Goal: Information Seeking & Learning: Learn about a topic

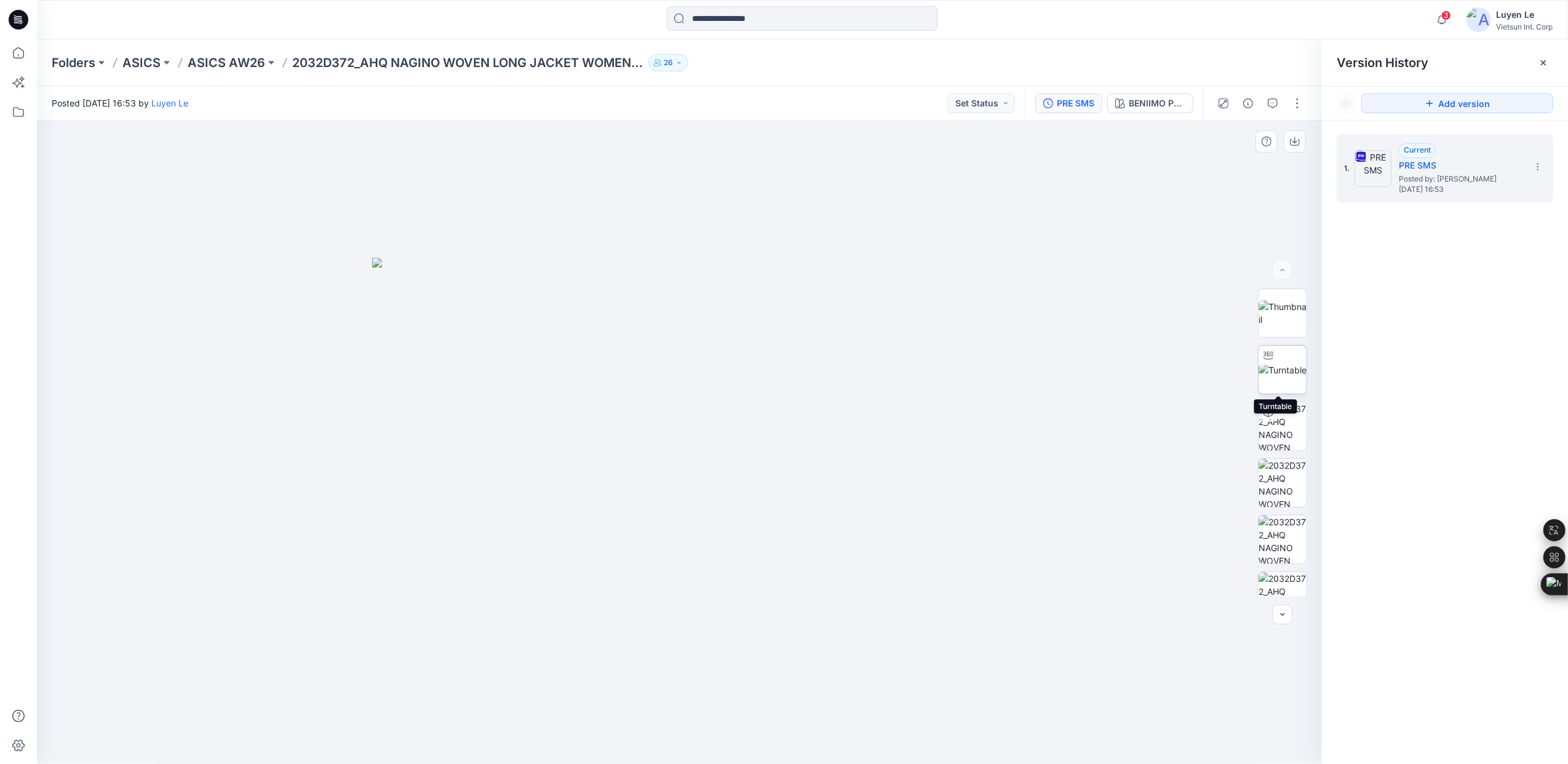
click at [1265, 370] on img at bounding box center [1283, 370] width 48 height 13
drag, startPoint x: 658, startPoint y: 473, endPoint x: 654, endPoint y: 573, distance: 100.1
drag, startPoint x: 680, startPoint y: 743, endPoint x: 1253, endPoint y: 386, distance: 675.1
click at [1076, 713] on div at bounding box center [679, 443] width 1285 height 644
click at [1280, 314] on img at bounding box center [1283, 313] width 48 height 26
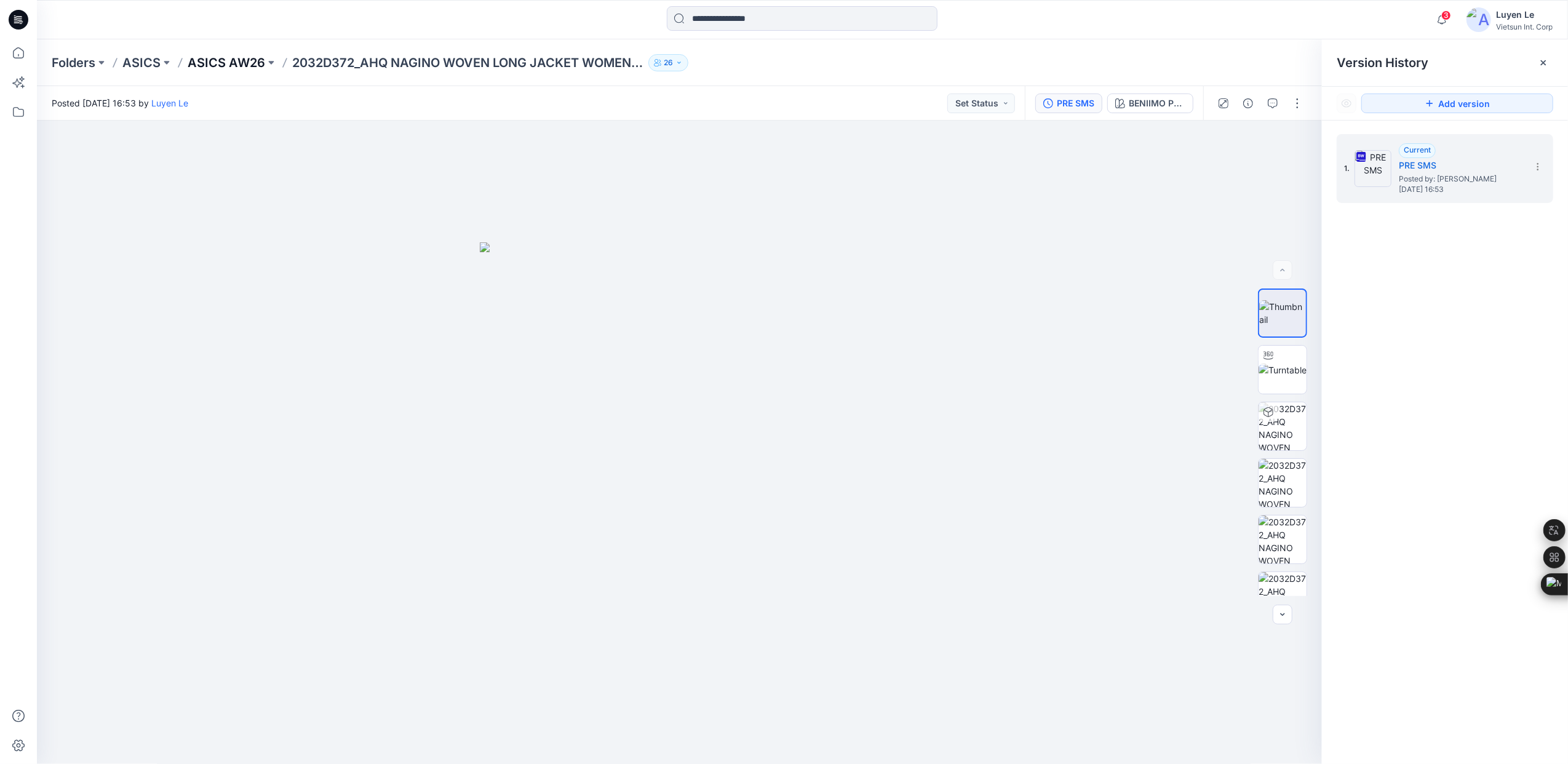
click at [222, 63] on p "ASICS AW26" at bounding box center [226, 63] width 78 height 17
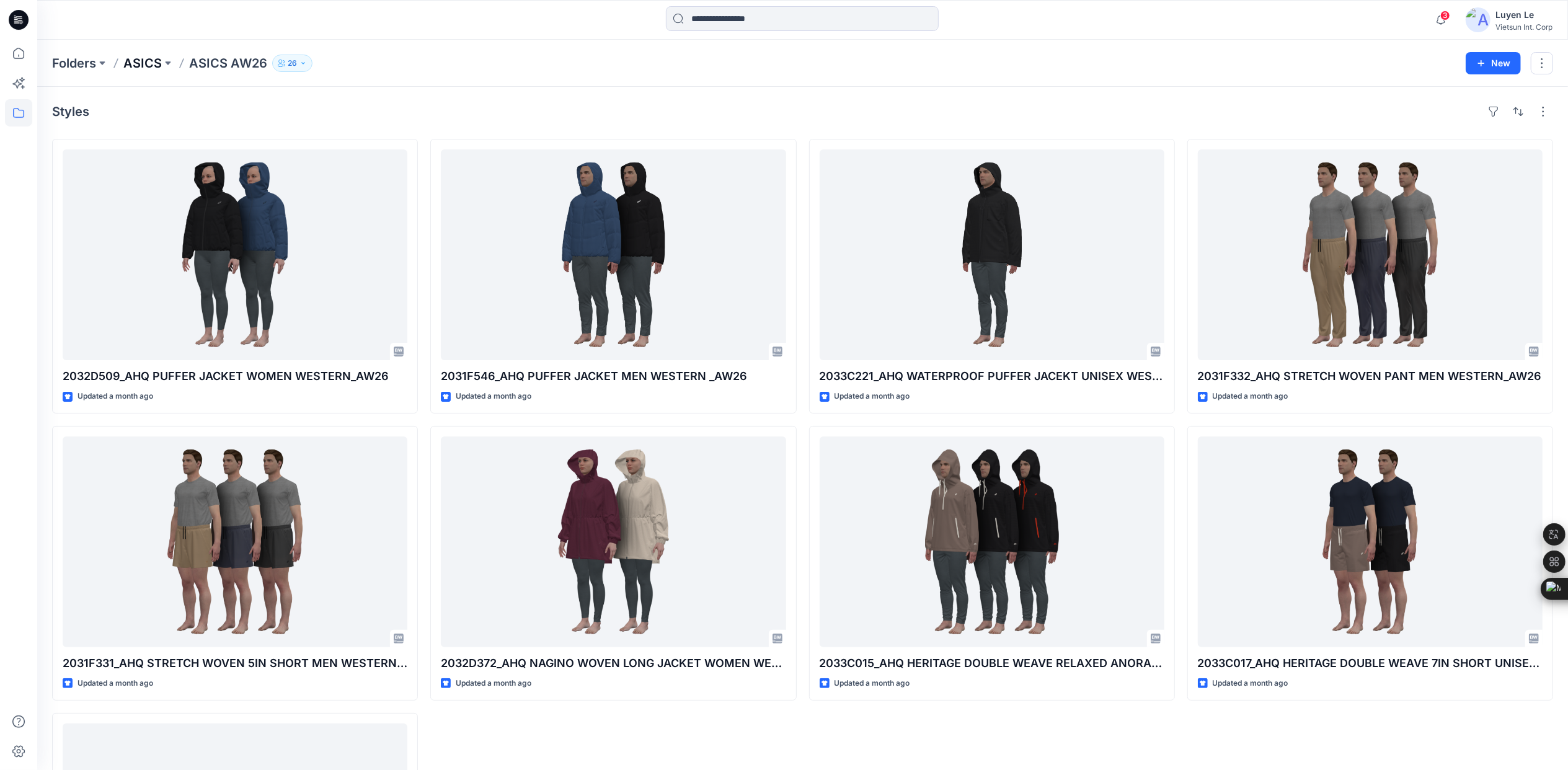
click at [150, 55] on p "ASICS" at bounding box center [142, 64] width 38 height 17
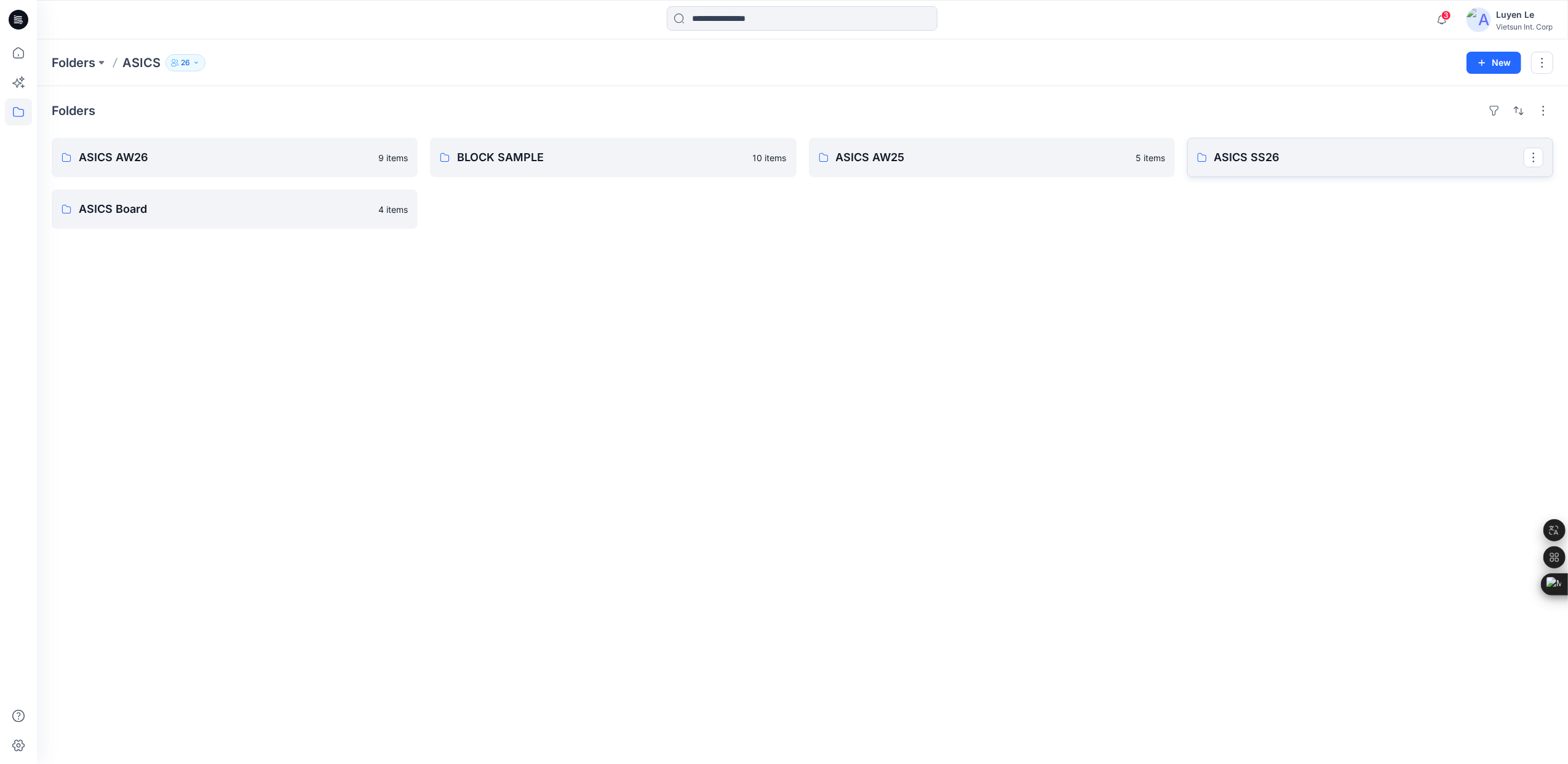
click at [1331, 163] on p "ASICS SS26" at bounding box center [1369, 157] width 309 height 17
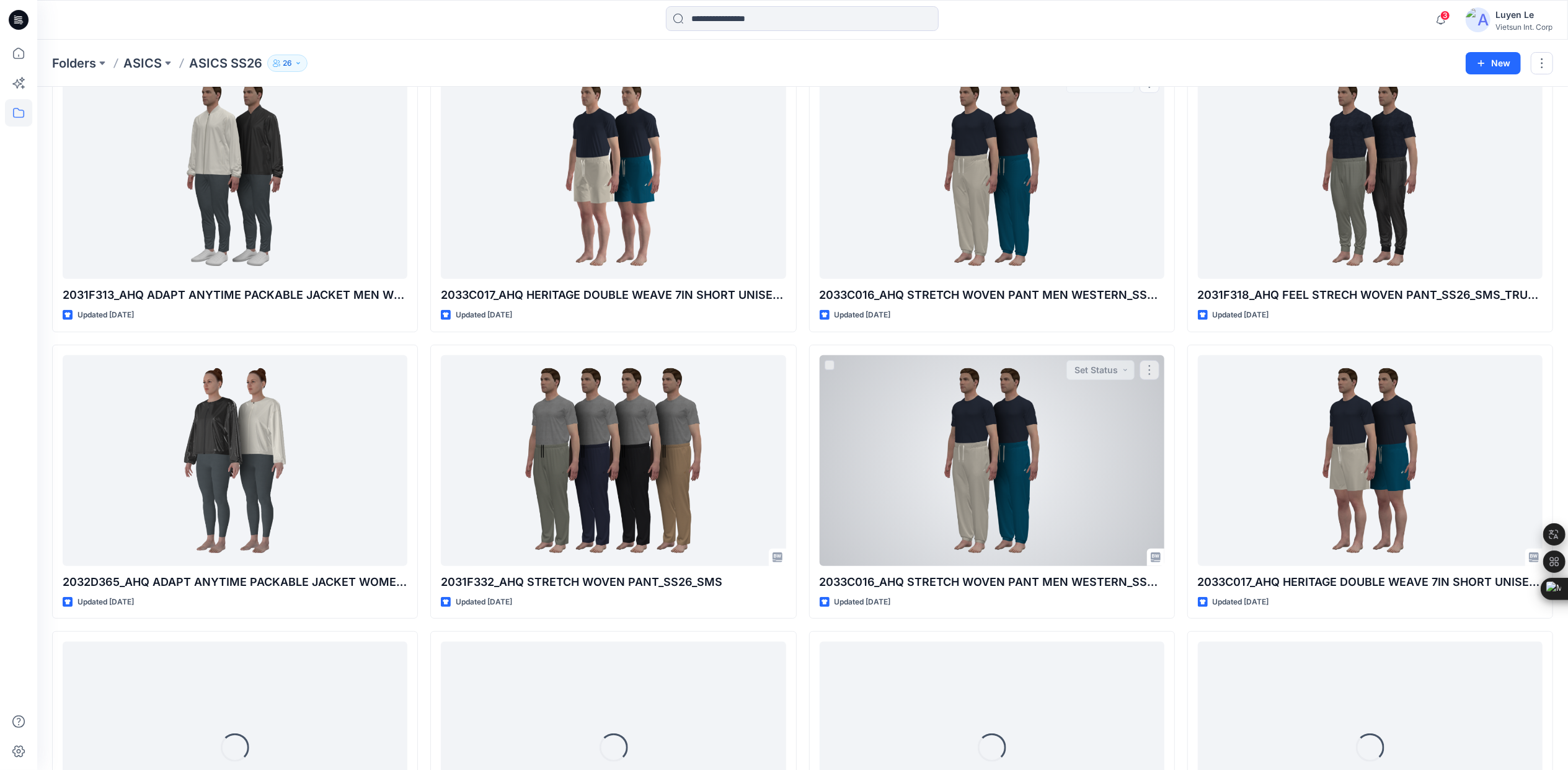
scroll to position [443, 0]
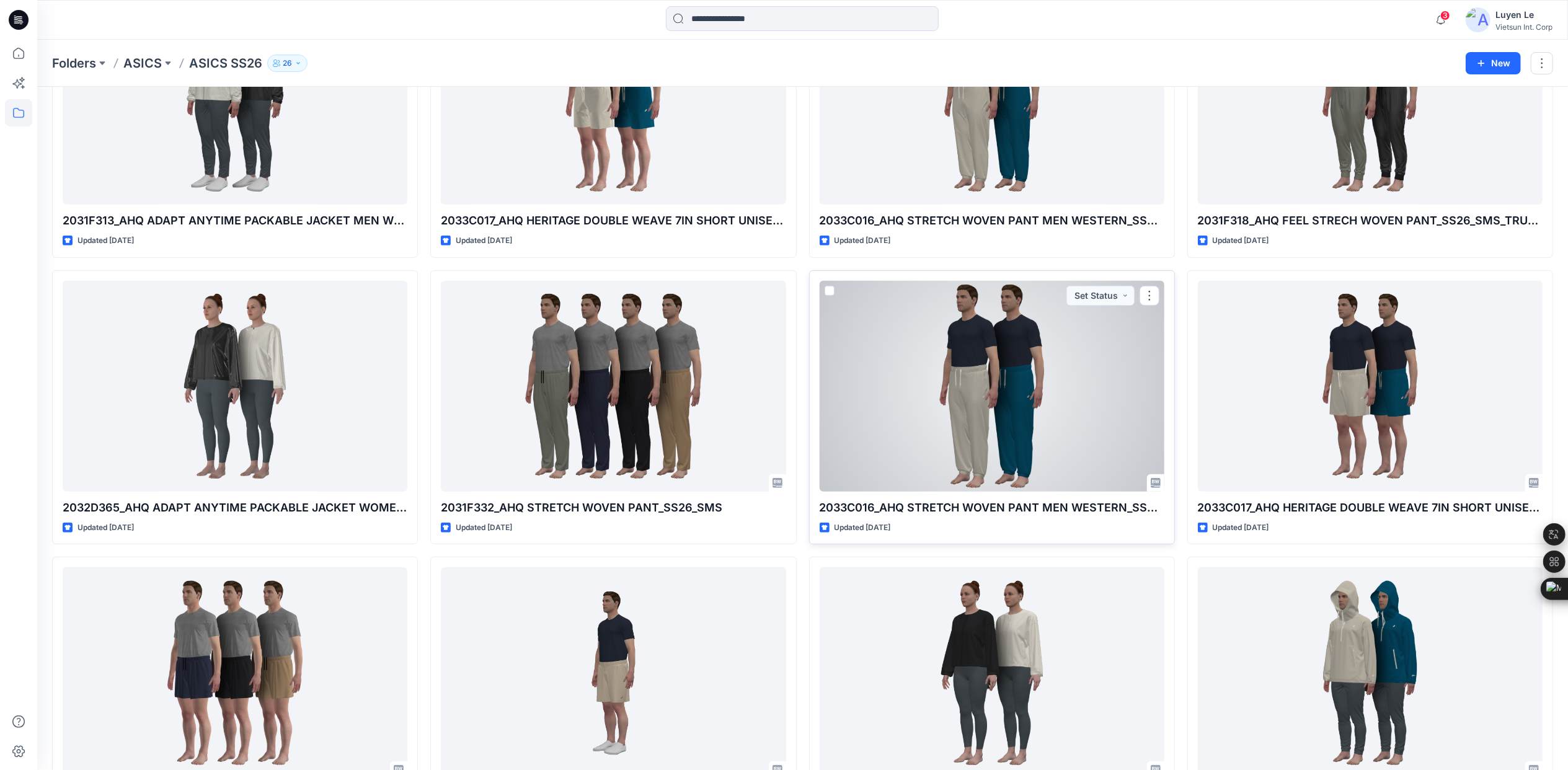
click at [972, 375] on div at bounding box center [992, 386] width 344 height 211
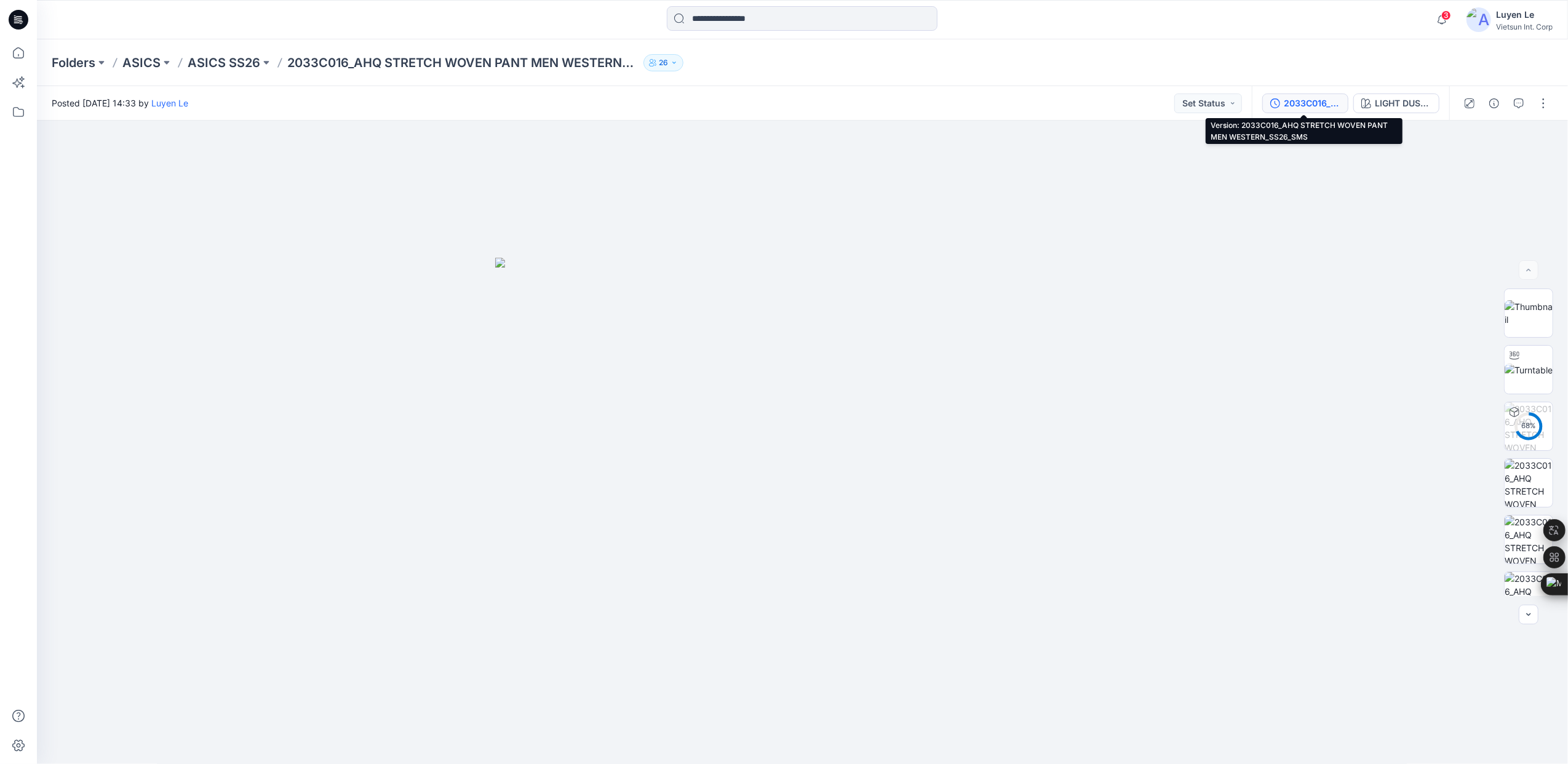
click at [1303, 101] on div "2033C016_AHQ STRETCH WOVEN PANT MEN WESTERN_SS26_SMS" at bounding box center [1312, 104] width 56 height 13
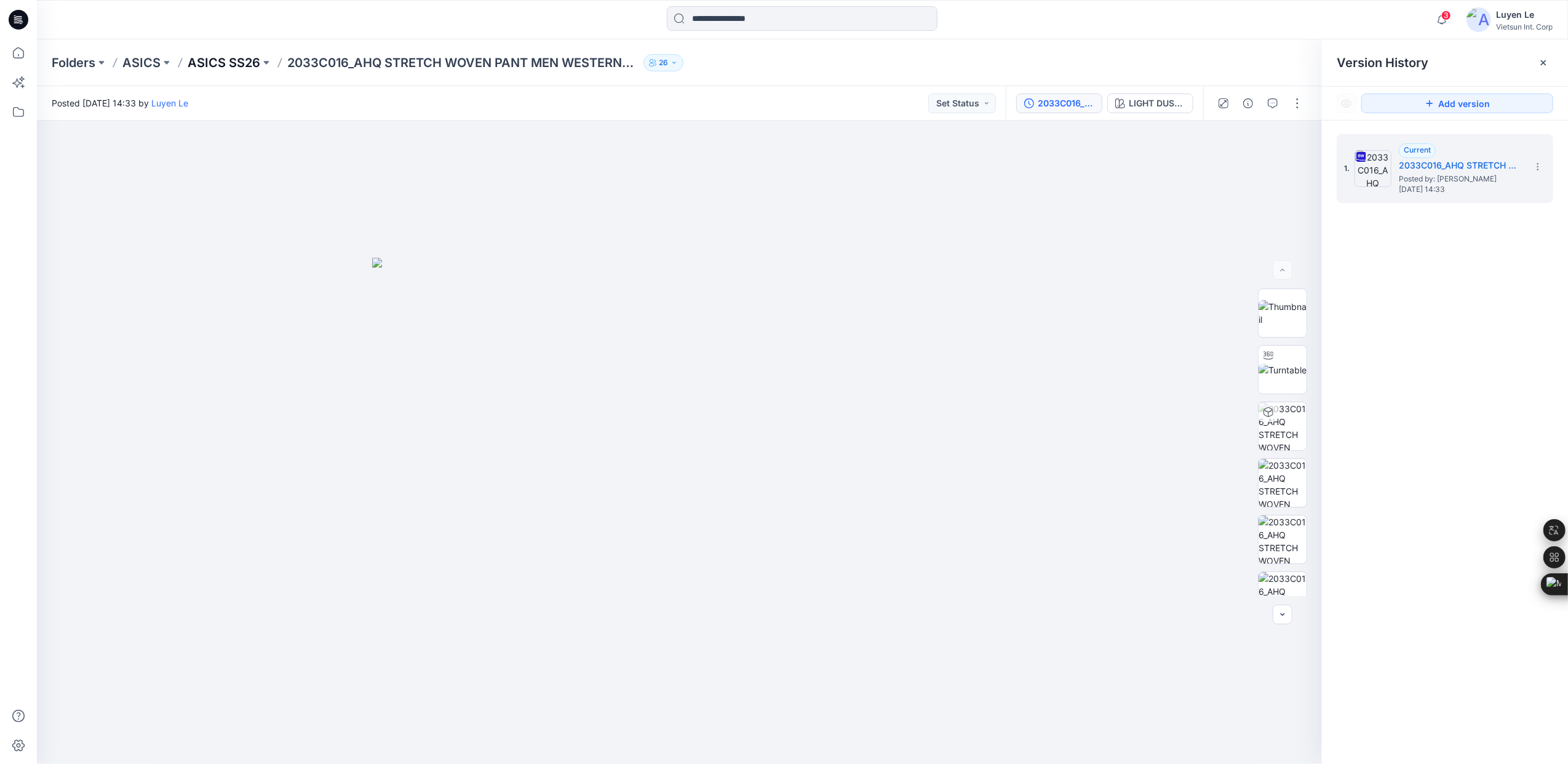
click at [236, 64] on p "ASICS SS26" at bounding box center [224, 63] width 72 height 17
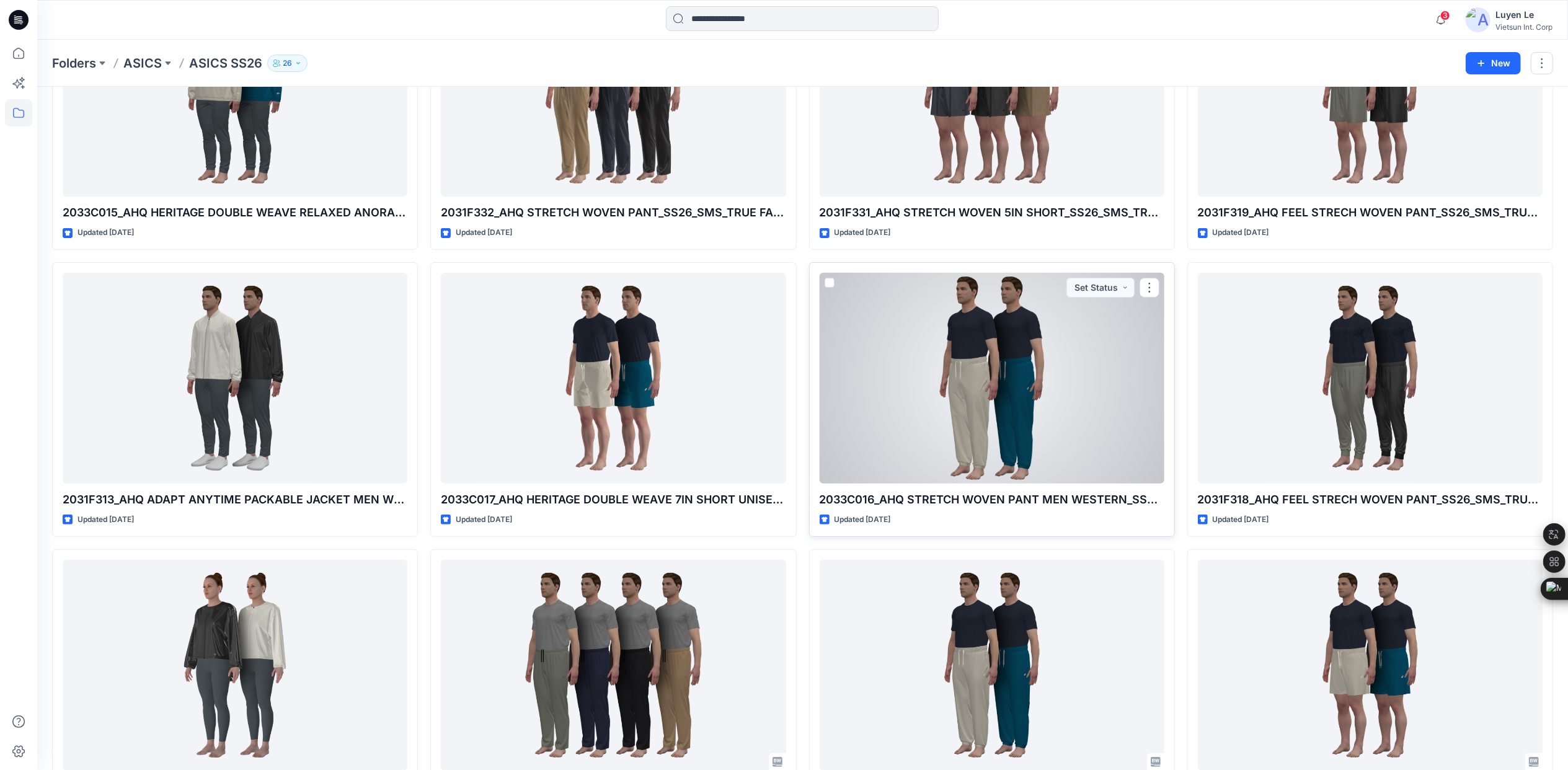
scroll to position [165, 0]
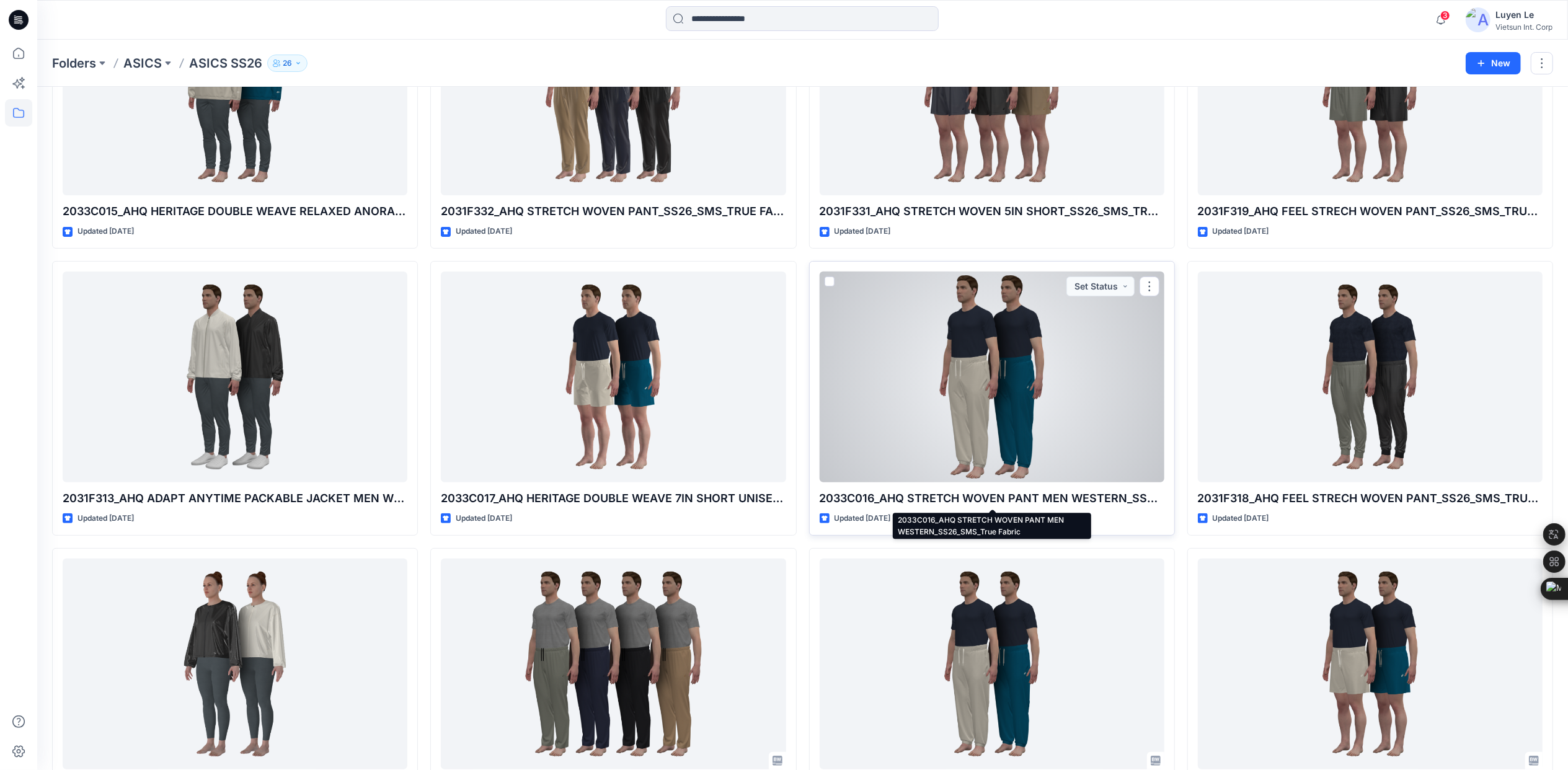
click at [1040, 432] on div at bounding box center [992, 377] width 344 height 211
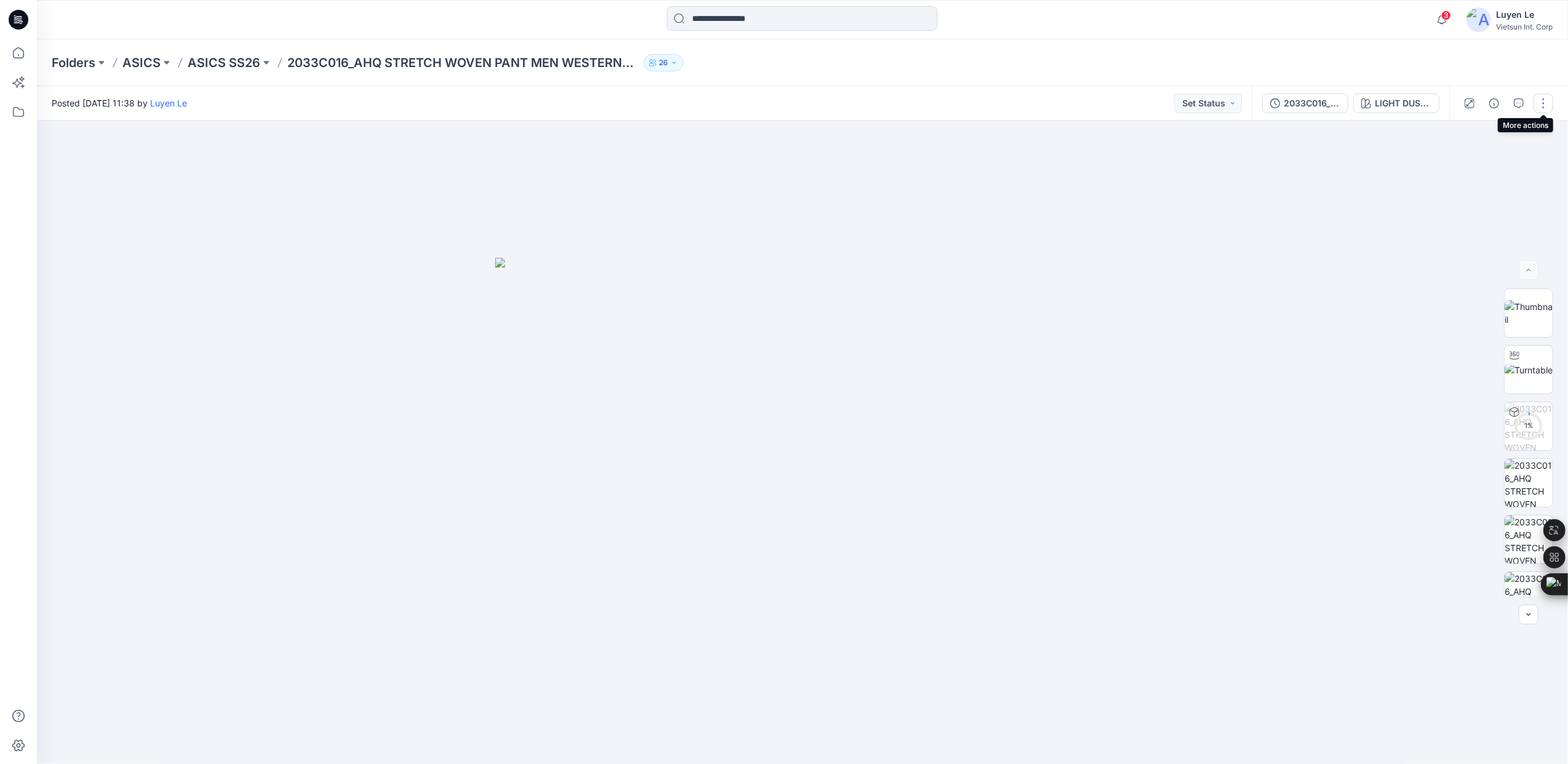
click at [1548, 101] on button "button" at bounding box center [1543, 104] width 20 height 20
click at [1307, 167] on div at bounding box center [803, 443] width 1532 height 645
click at [1288, 102] on div "2033C016_AHQ STRETCH WOVEN PANT MEN WESTERN_SS26_SMS_True Fabric" at bounding box center [1312, 104] width 56 height 13
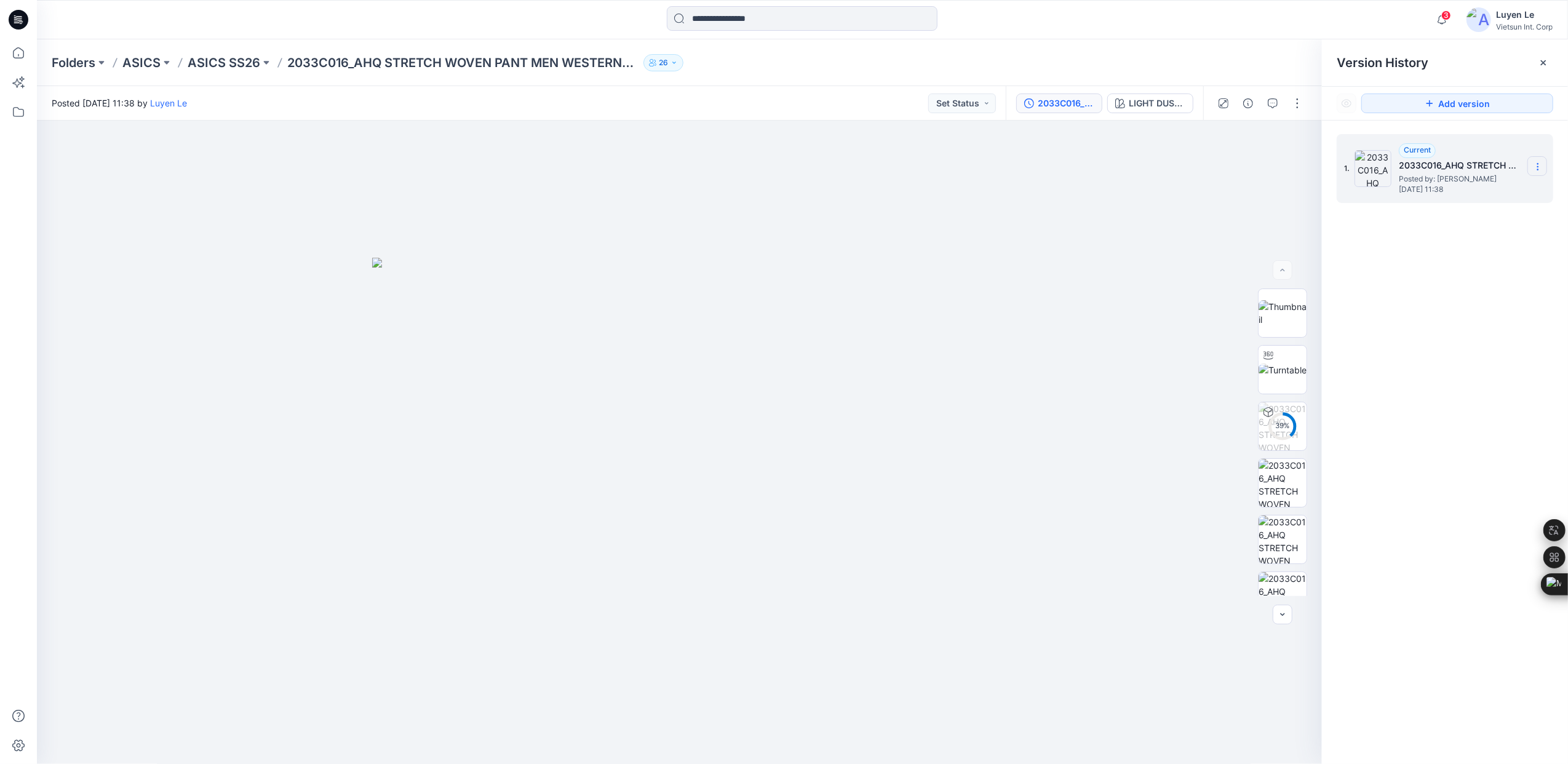
click at [1534, 164] on icon at bounding box center [1537, 167] width 10 height 10
click at [1433, 265] on div "1. Current 2033C016_AHQ STRETCH WOVEN PANT MEN WESTERN_SS26_SMS_True Fabric Pos…" at bounding box center [1445, 451] width 246 height 662
click at [1532, 165] on section at bounding box center [1537, 166] width 20 height 20
click at [1506, 252] on div "1. Current 2033C016_AHQ STRETCH WOVEN PANT MEN WESTERN_SS26_SMS_True Fabric Pos…" at bounding box center [1445, 451] width 246 height 662
click at [230, 60] on p "ASICS SS26" at bounding box center [224, 63] width 72 height 17
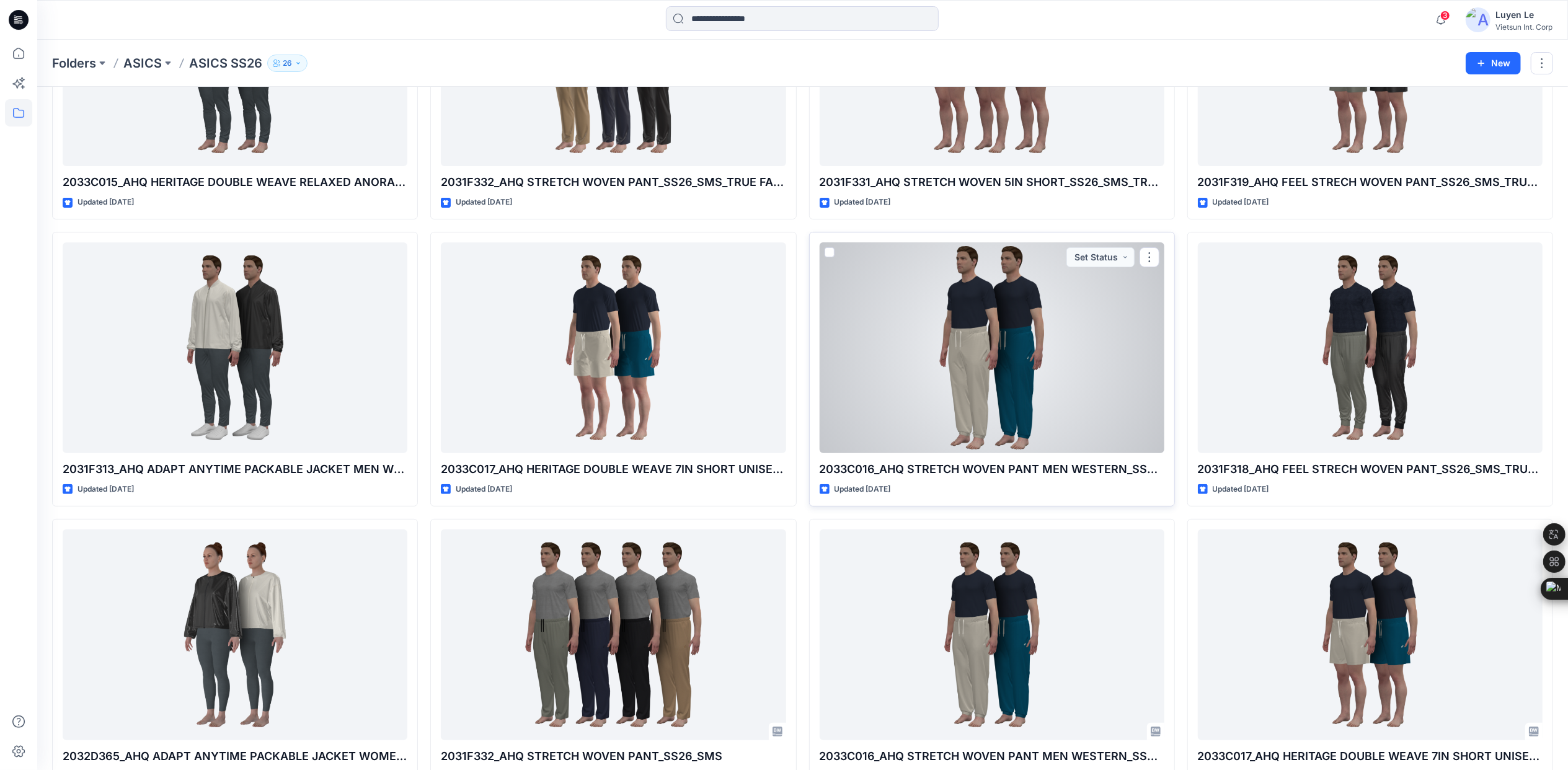
scroll to position [165, 0]
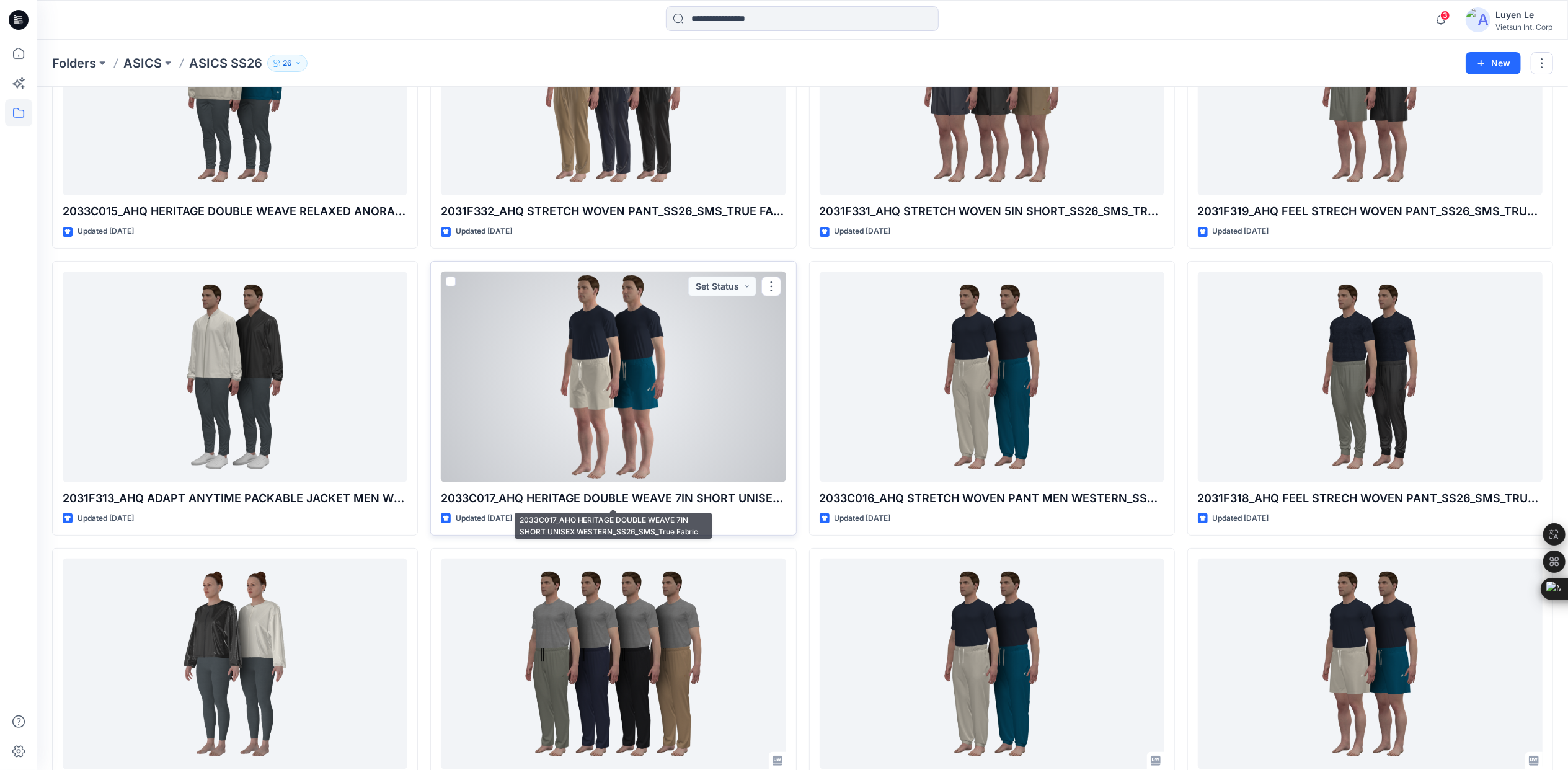
click at [646, 435] on div at bounding box center [612, 377] width 344 height 211
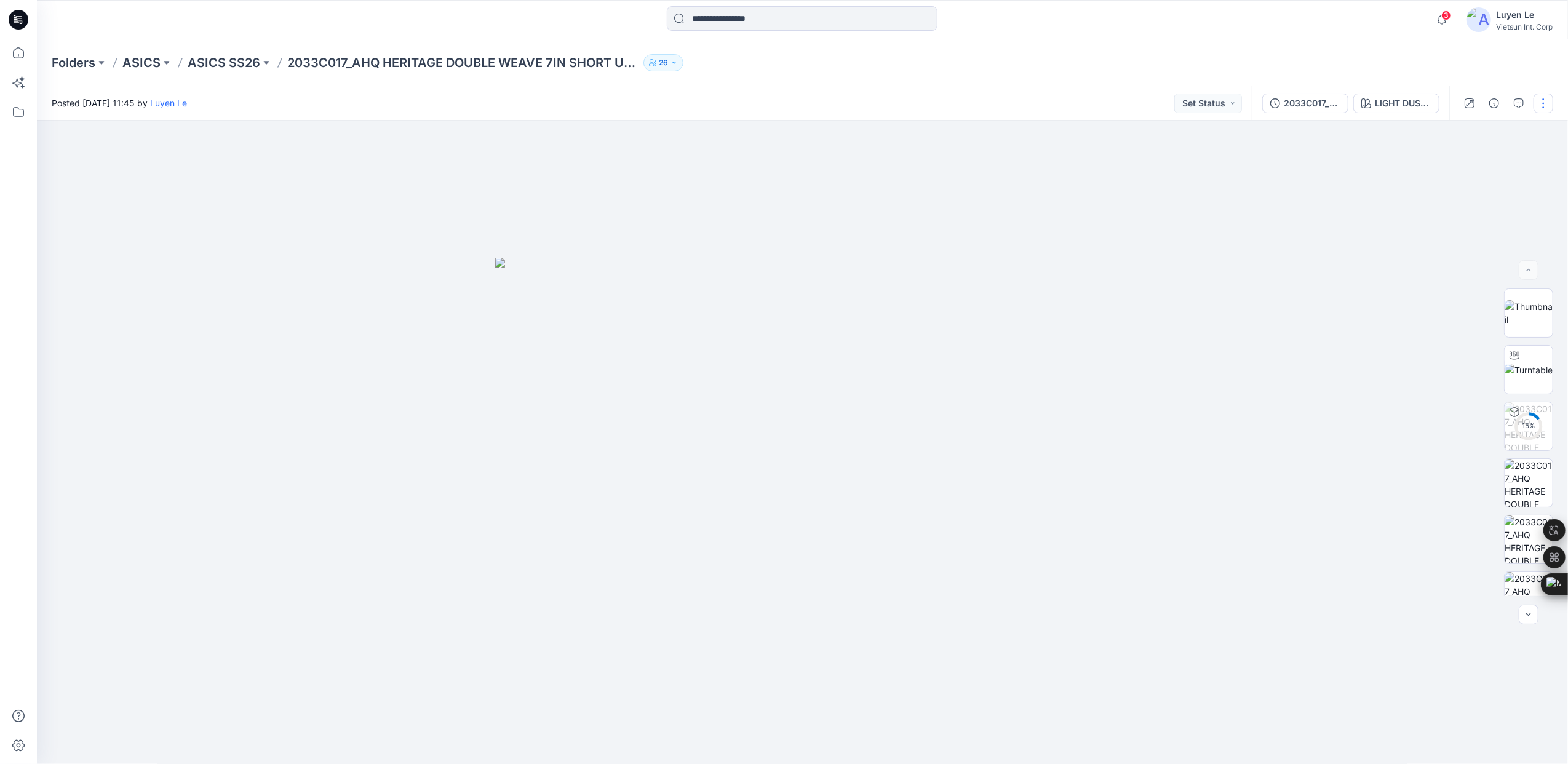
click at [1545, 105] on button "button" at bounding box center [1543, 104] width 20 height 20
click at [1347, 190] on div at bounding box center [803, 443] width 1532 height 645
click at [1293, 98] on div "2033C017_AHQ HERITAGE DOUBLE WEAVE 7IN SHORT UNISEX WESTERN_SS26_SMS_True Fabric" at bounding box center [1312, 104] width 56 height 13
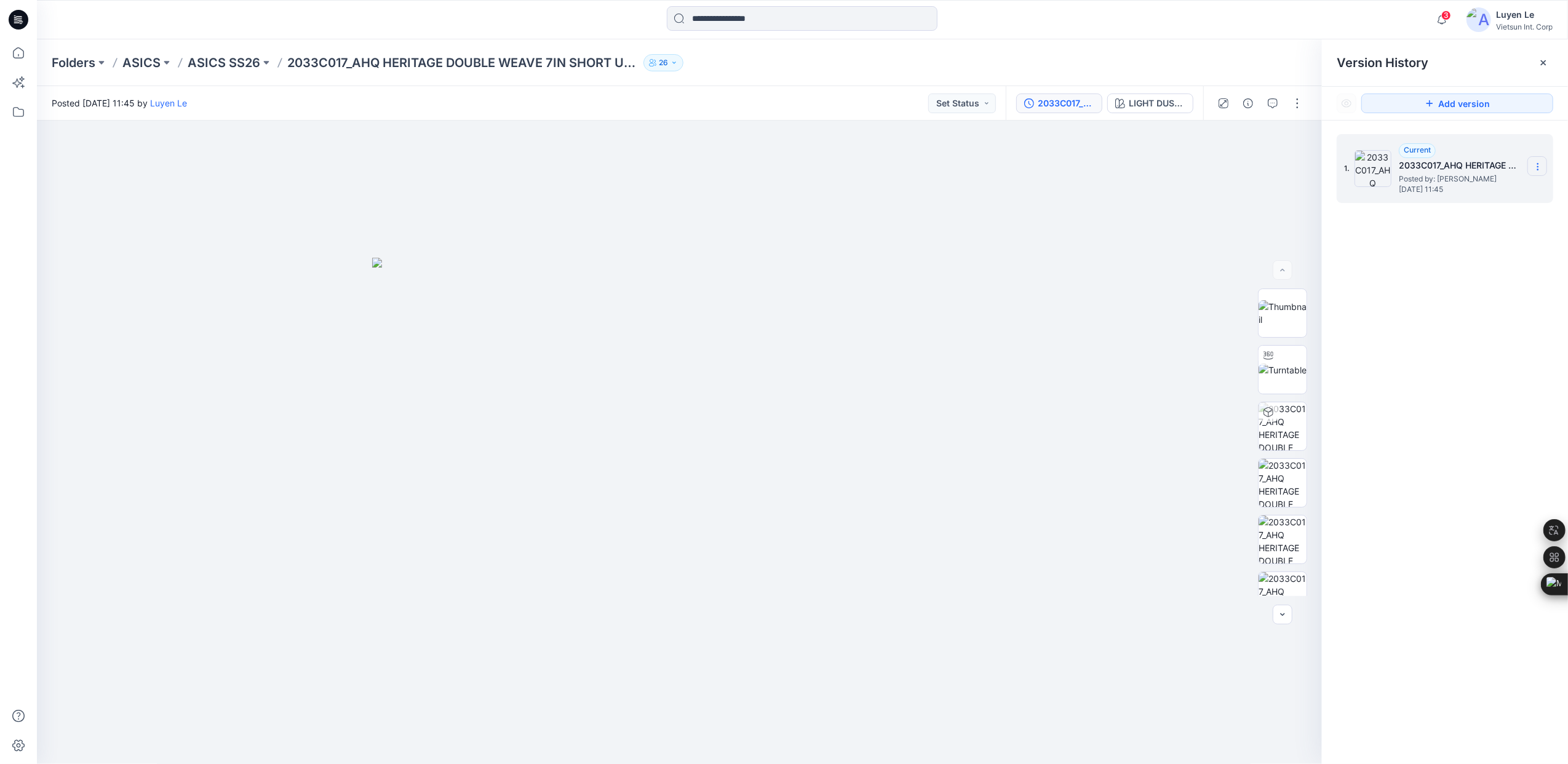
click at [1537, 165] on icon at bounding box center [1537, 167] width 10 height 10
click at [781, 182] on div at bounding box center [679, 443] width 1285 height 645
click at [222, 64] on p "ASICS SS26" at bounding box center [224, 63] width 72 height 17
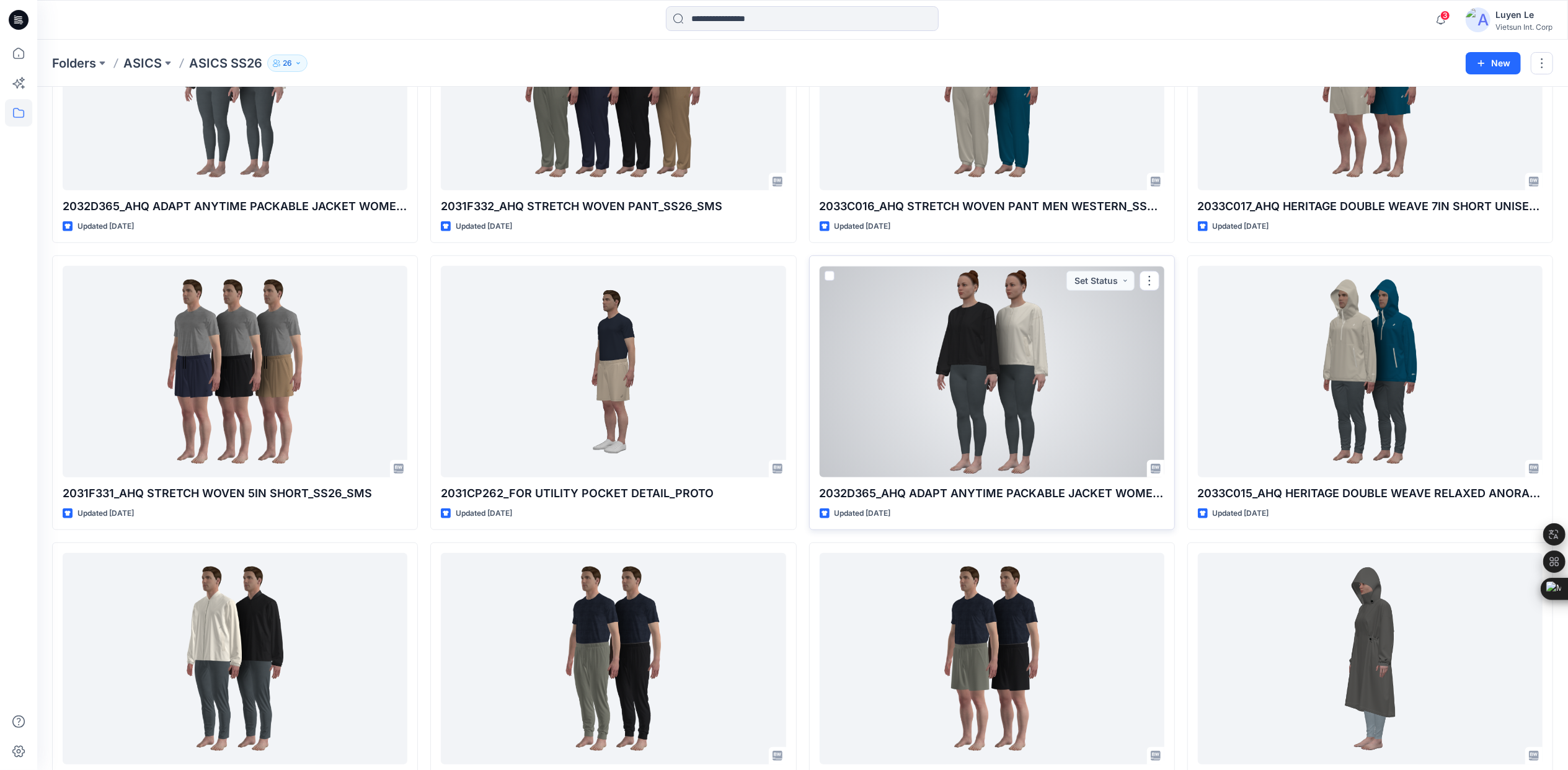
scroll to position [496, 0]
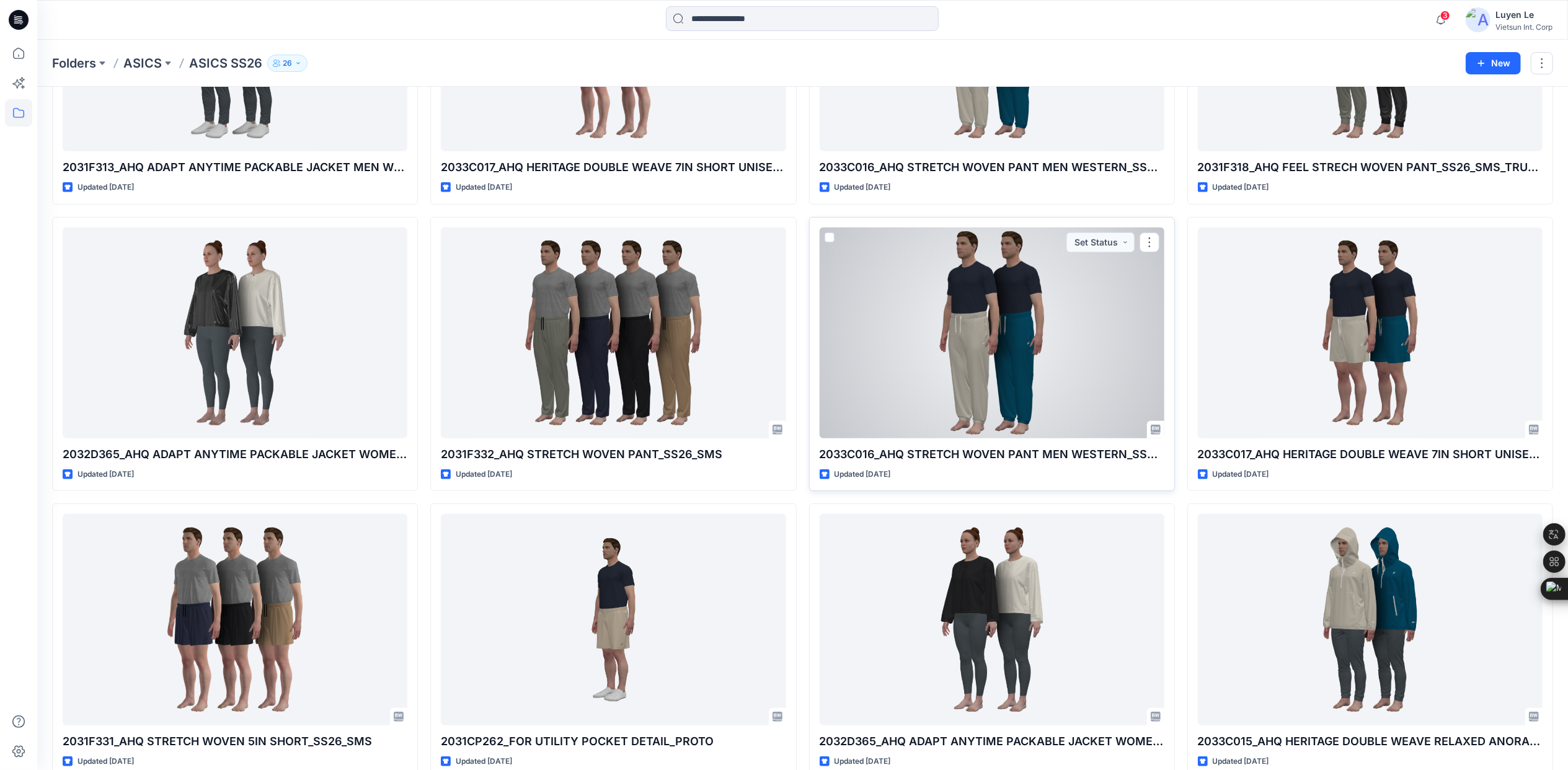
click at [1059, 383] on div at bounding box center [992, 332] width 344 height 211
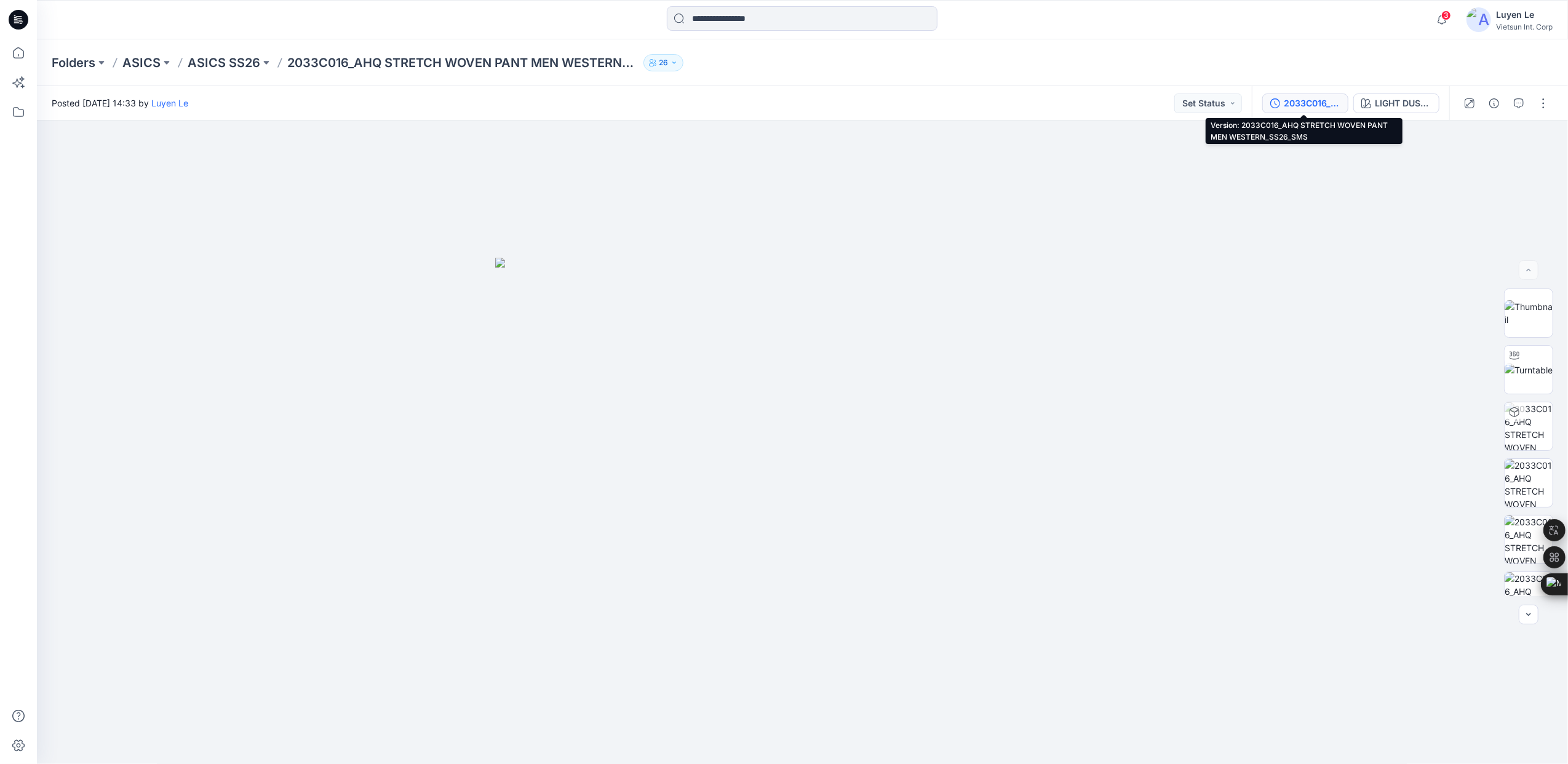
click at [1298, 99] on div "2033C016_AHQ STRETCH WOVEN PANT MEN WESTERN_SS26_SMS" at bounding box center [1312, 104] width 56 height 13
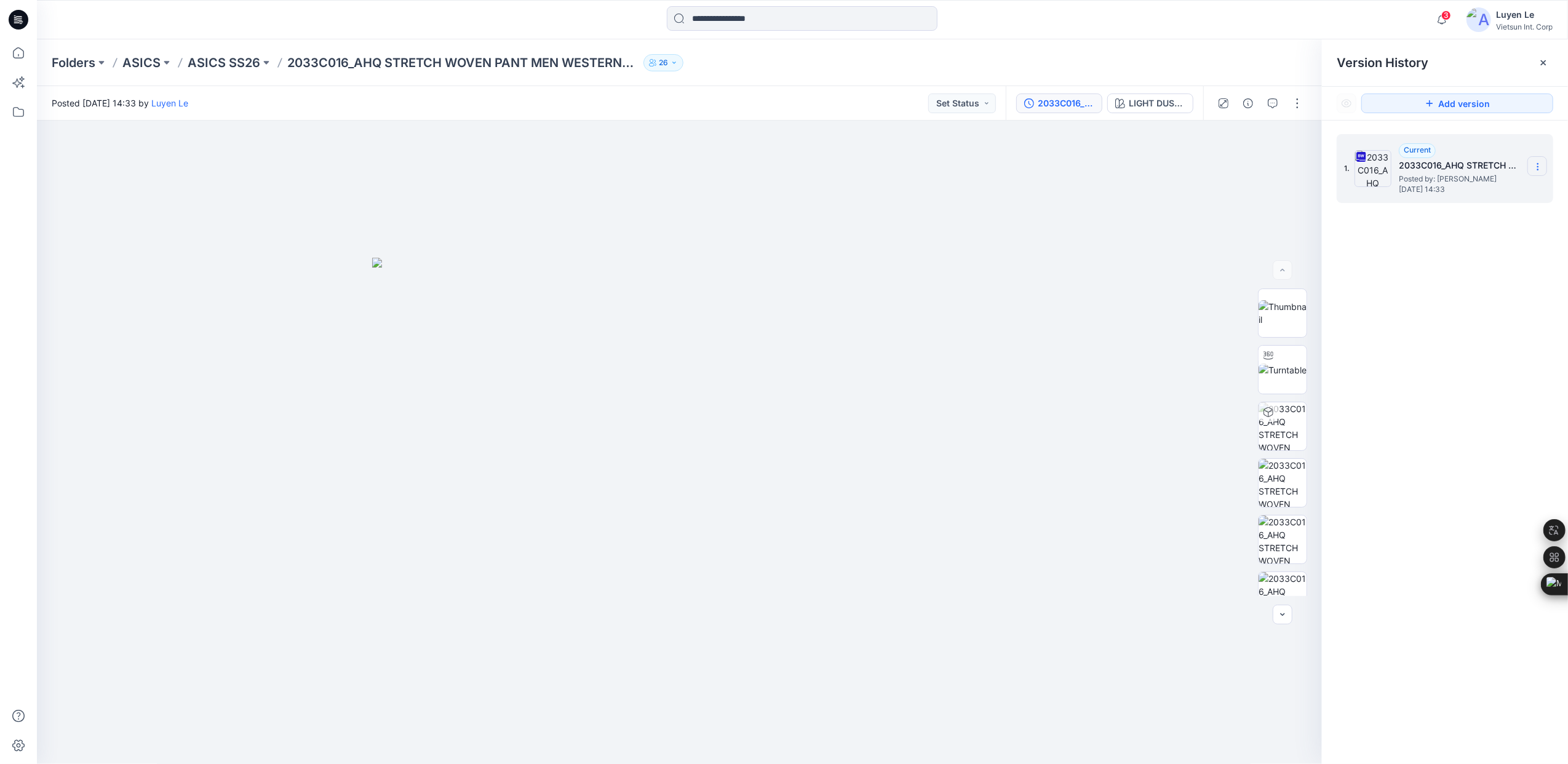
click at [1534, 163] on icon at bounding box center [1537, 167] width 10 height 10
click at [1044, 260] on div at bounding box center [679, 443] width 1285 height 645
click at [217, 60] on p "ASICS SS26" at bounding box center [224, 63] width 72 height 17
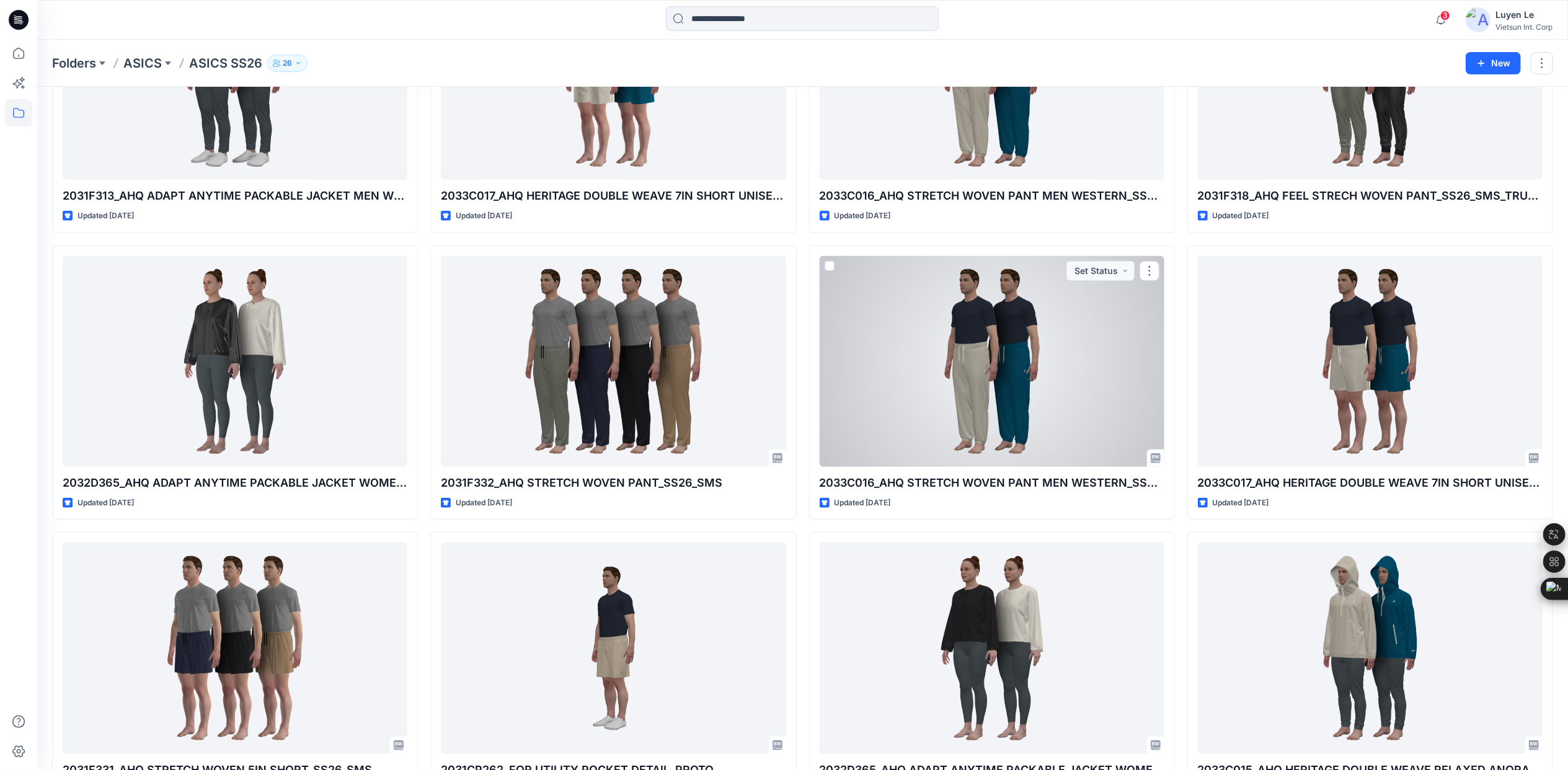
scroll to position [496, 0]
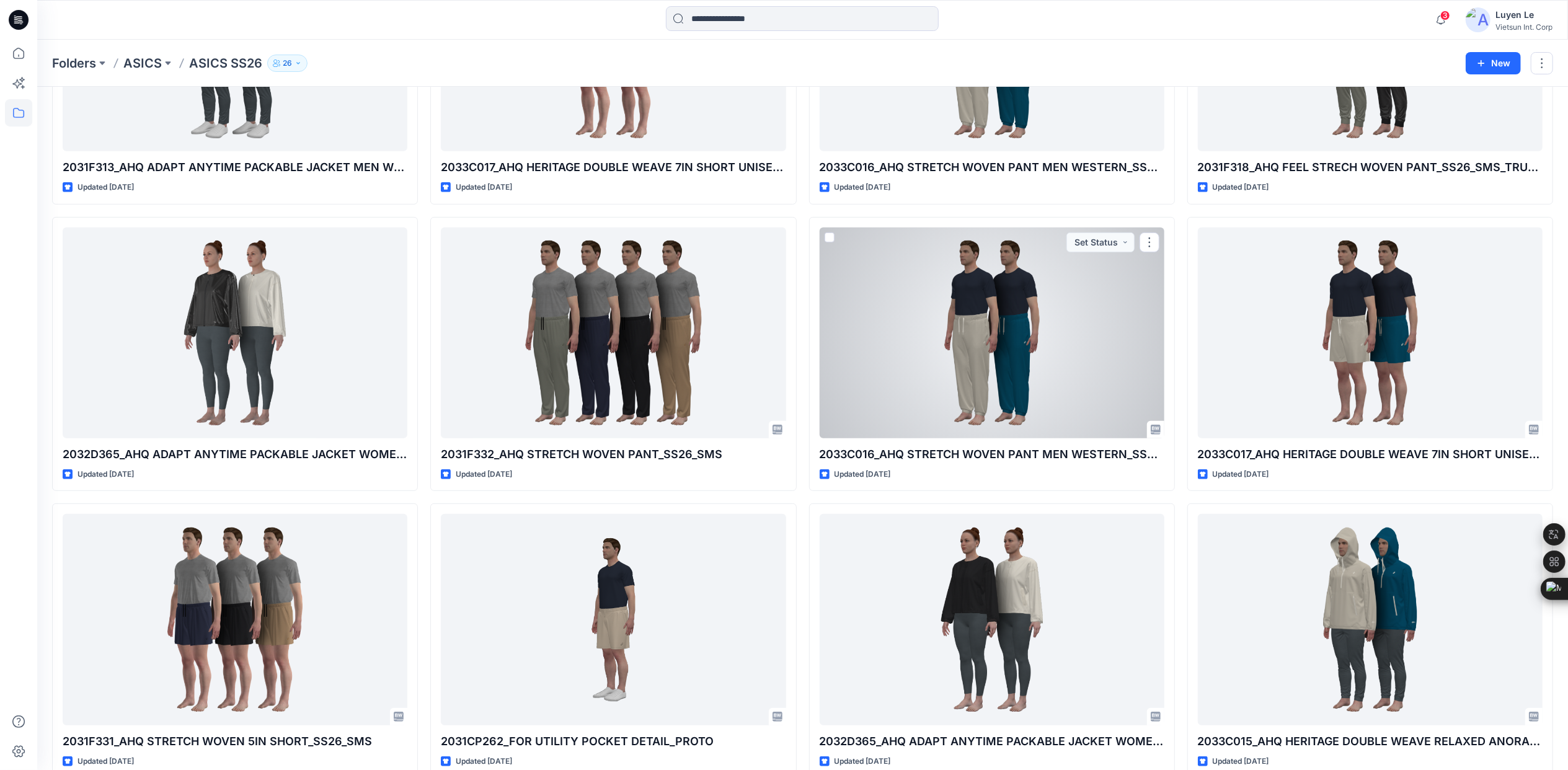
click at [1057, 379] on div at bounding box center [992, 332] width 344 height 211
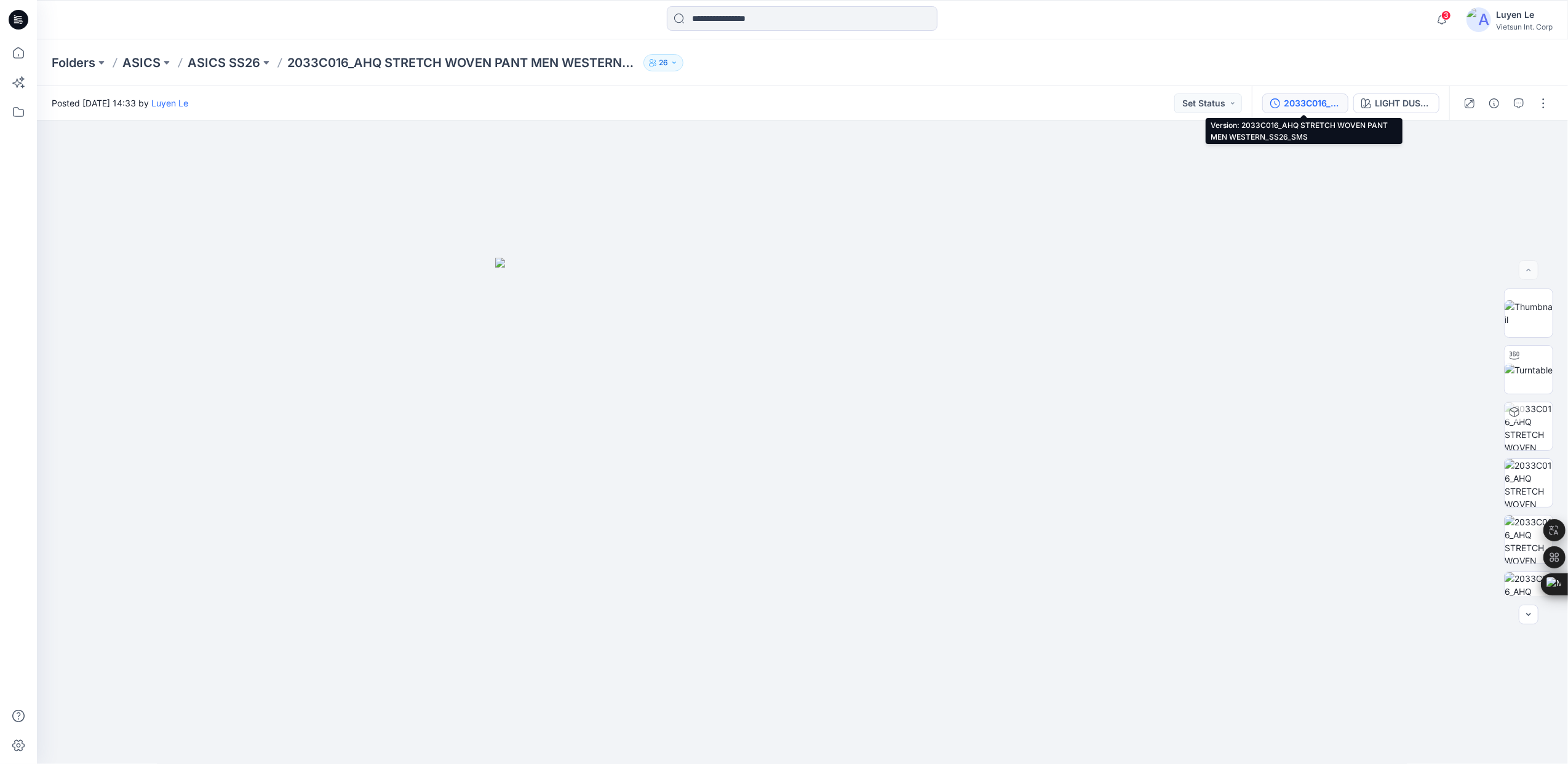
click at [1288, 104] on div "2033C016_AHQ STRETCH WOVEN PANT MEN WESTERN_SS26_SMS" at bounding box center [1312, 104] width 56 height 13
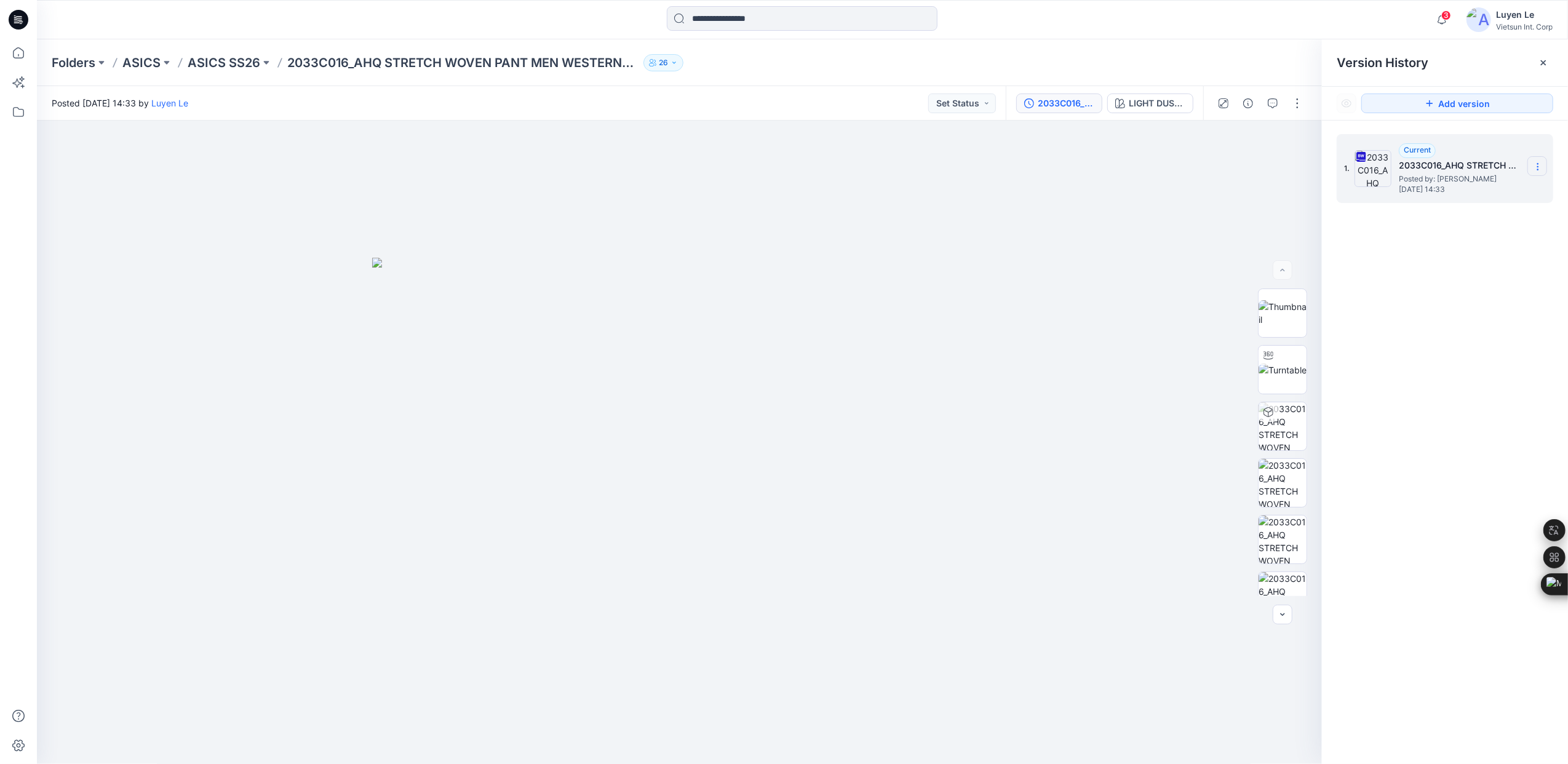
click at [1538, 165] on icon at bounding box center [1537, 164] width 1 height 1
click at [1470, 191] on span "Download Source BW File" at bounding box center [1475, 191] width 103 height 15
click at [227, 64] on p "ASICS SS26" at bounding box center [224, 63] width 72 height 17
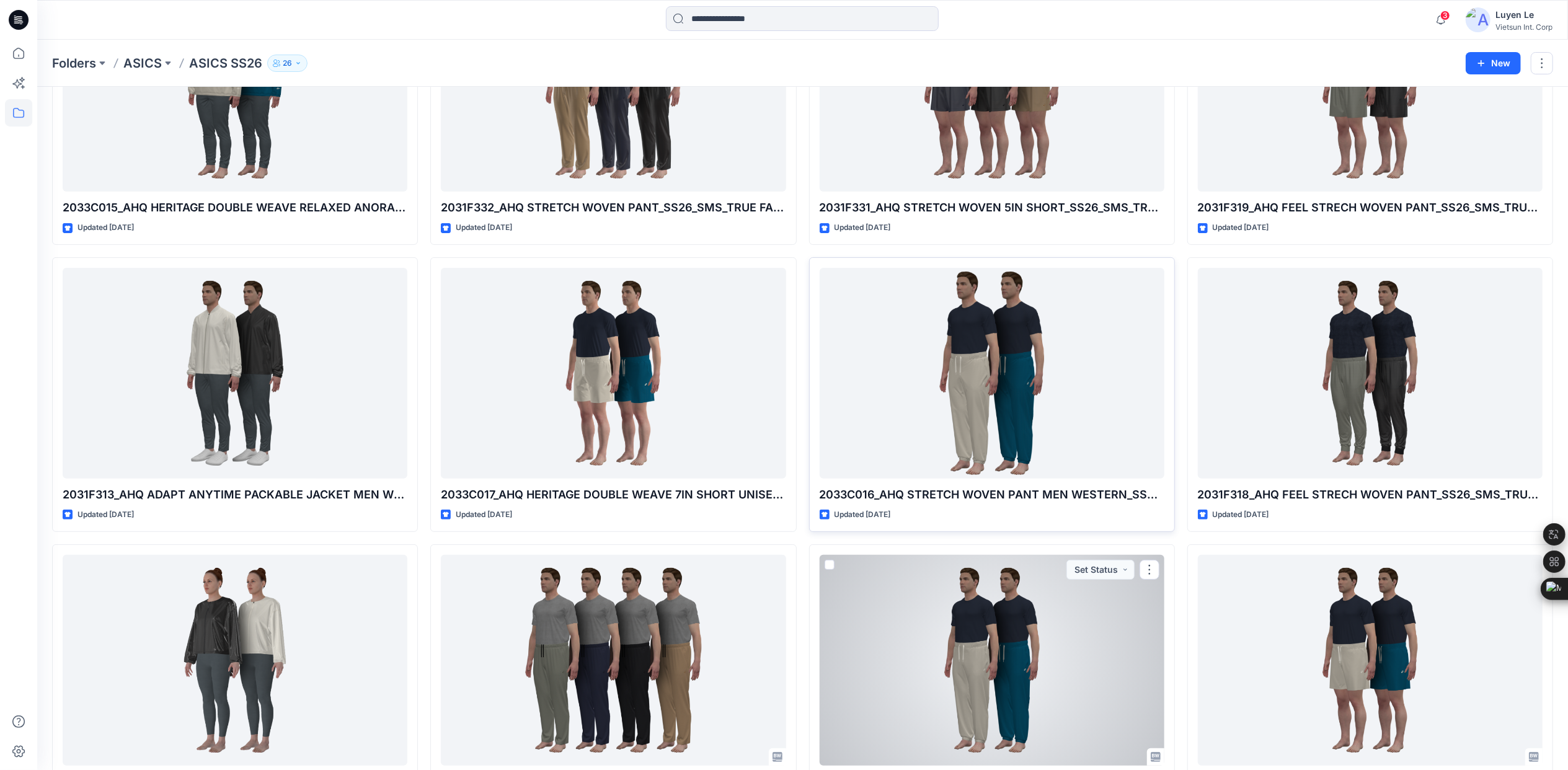
scroll to position [165, 0]
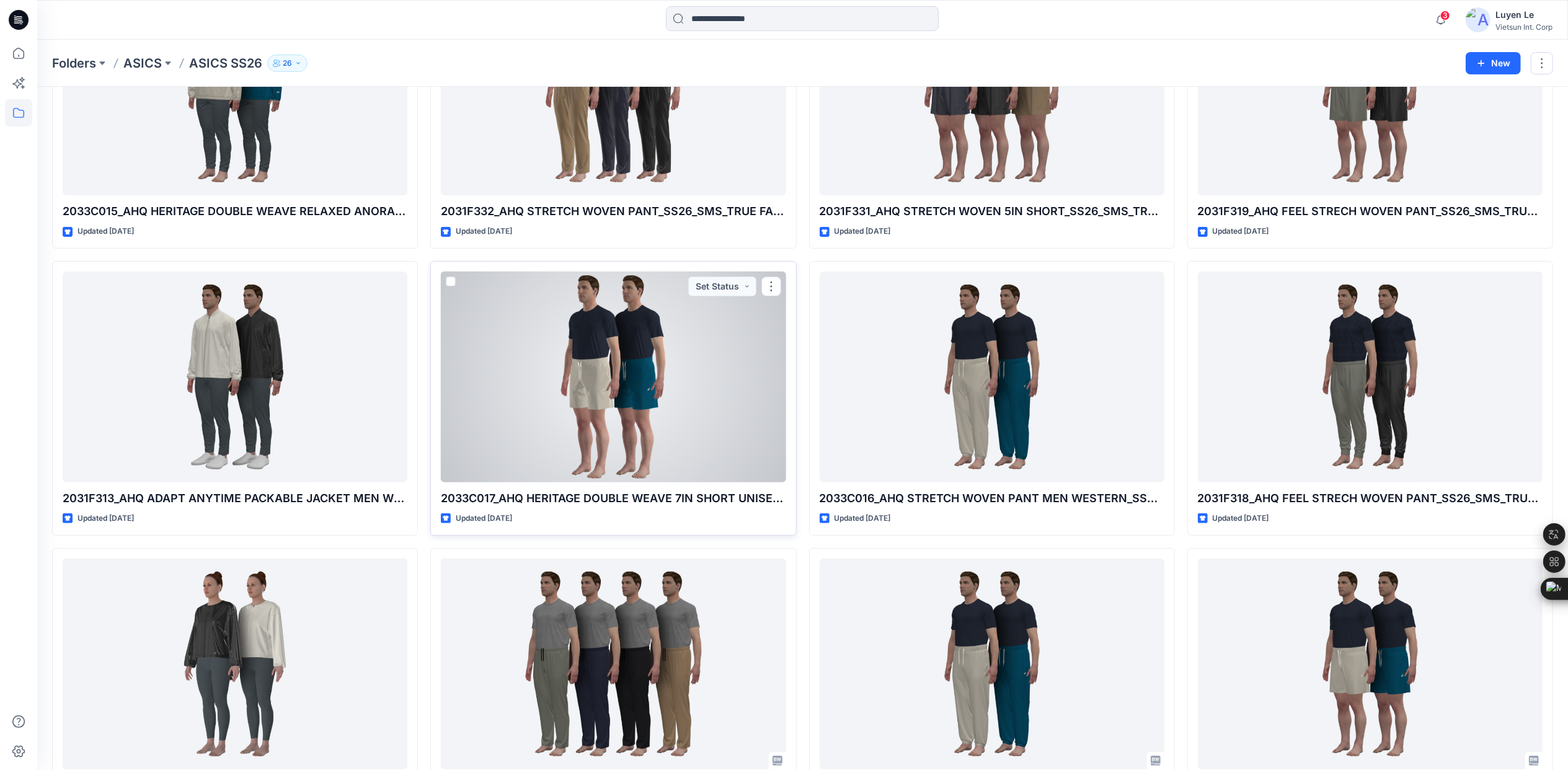
click at [538, 373] on div at bounding box center [612, 377] width 344 height 211
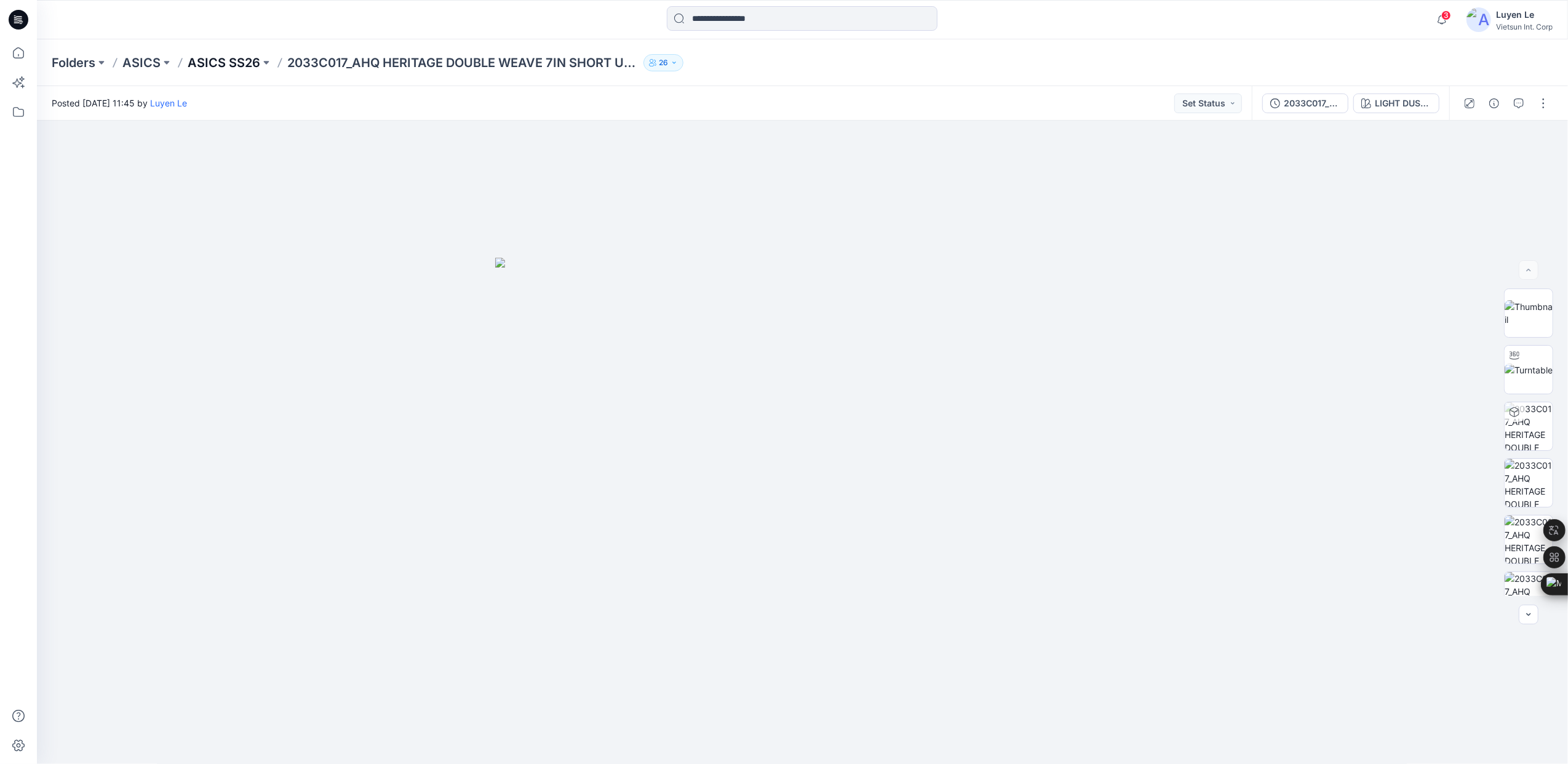
click at [224, 56] on p "ASICS SS26" at bounding box center [224, 63] width 72 height 17
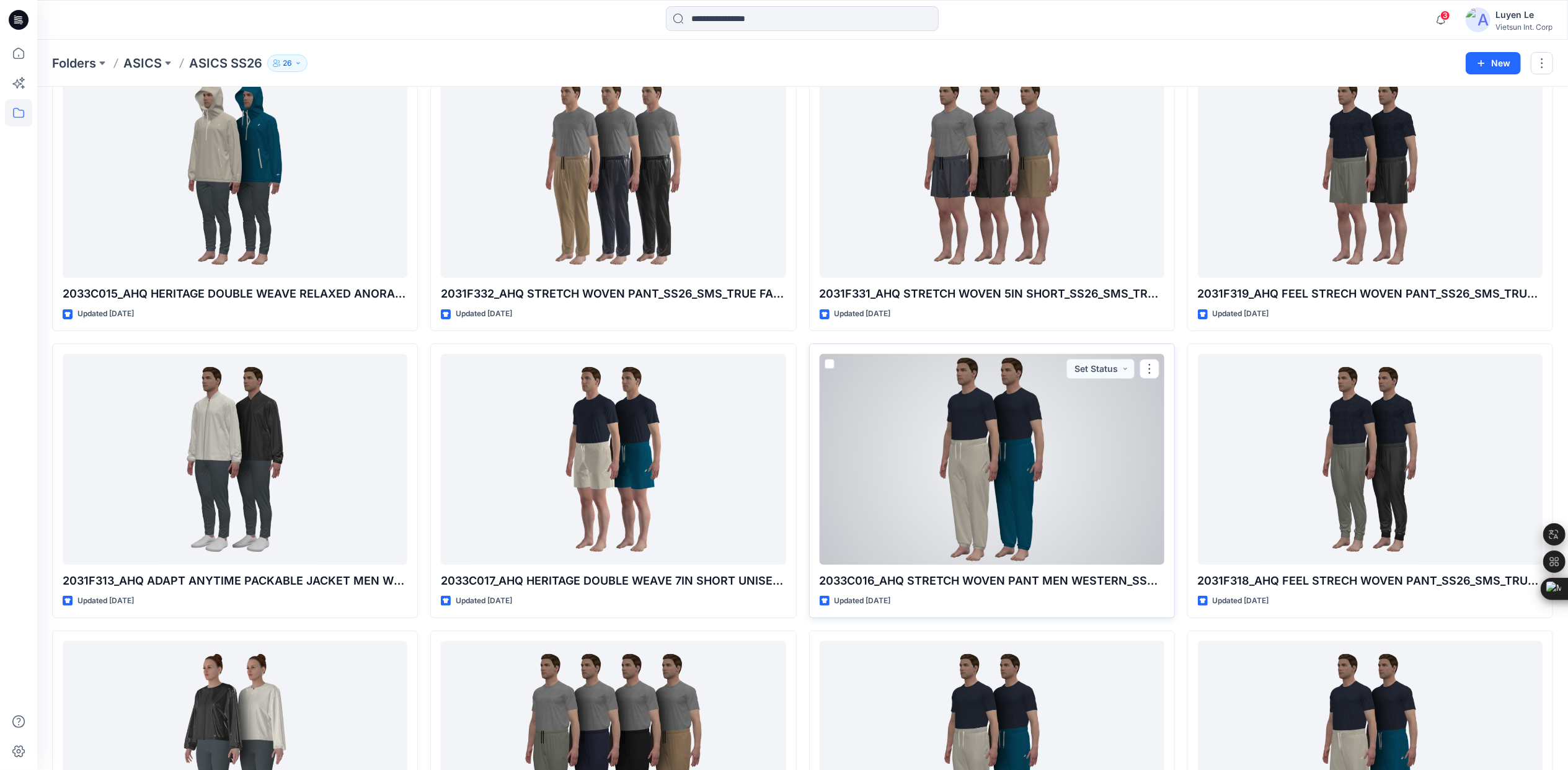
scroll to position [165, 0]
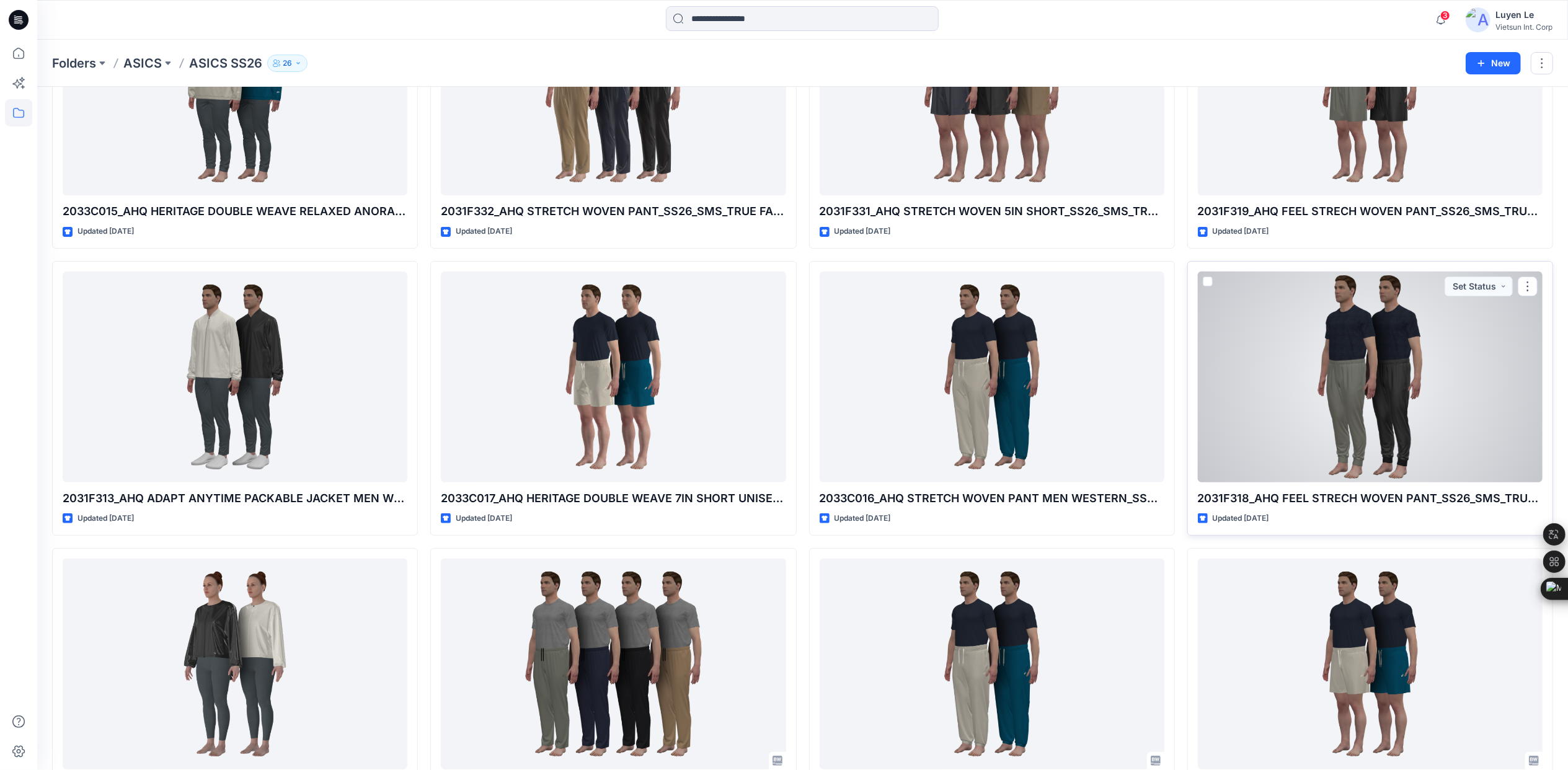
click at [1242, 375] on div at bounding box center [1369, 377] width 344 height 211
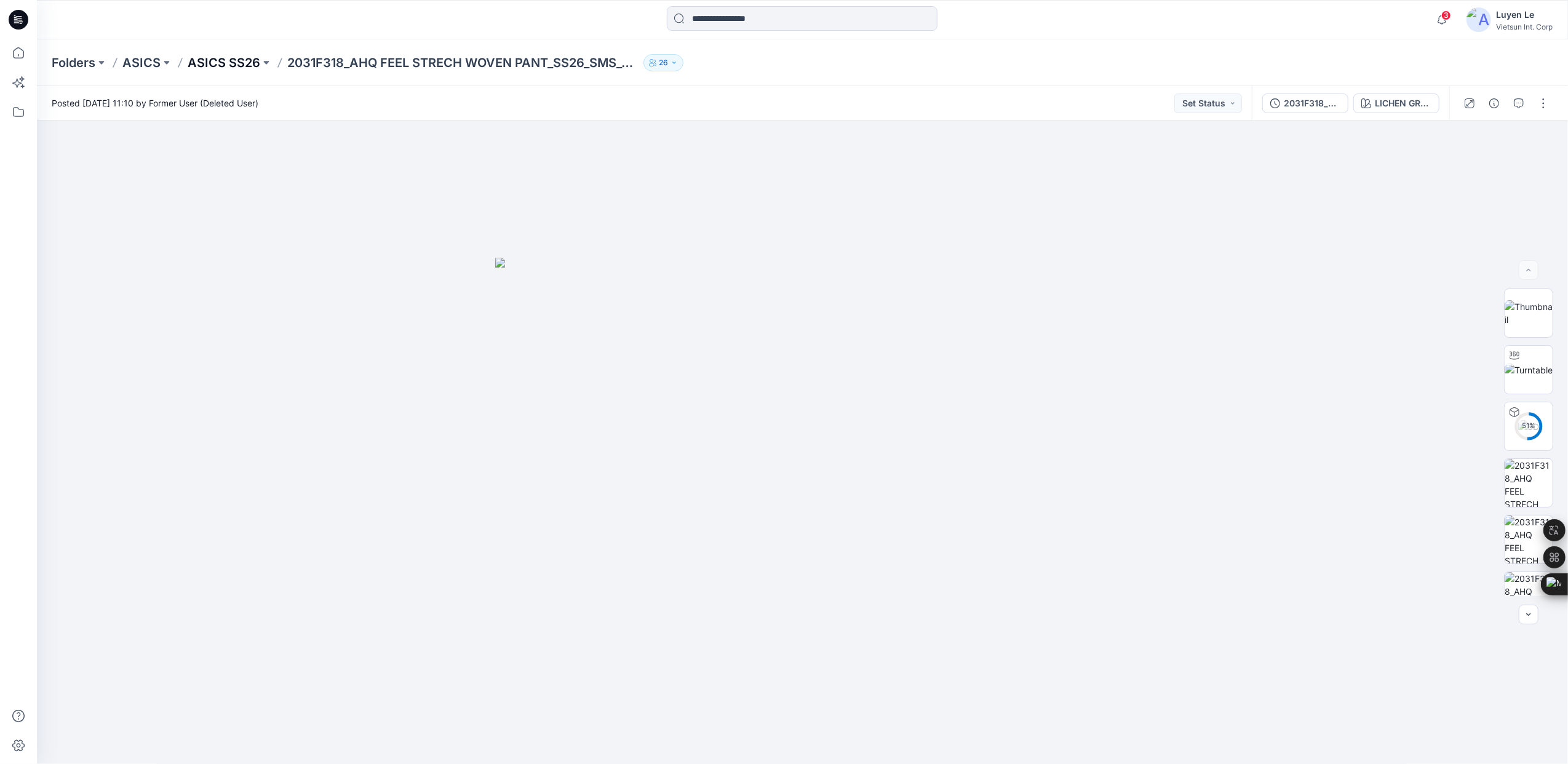
click at [212, 62] on p "ASICS SS26" at bounding box center [224, 63] width 72 height 17
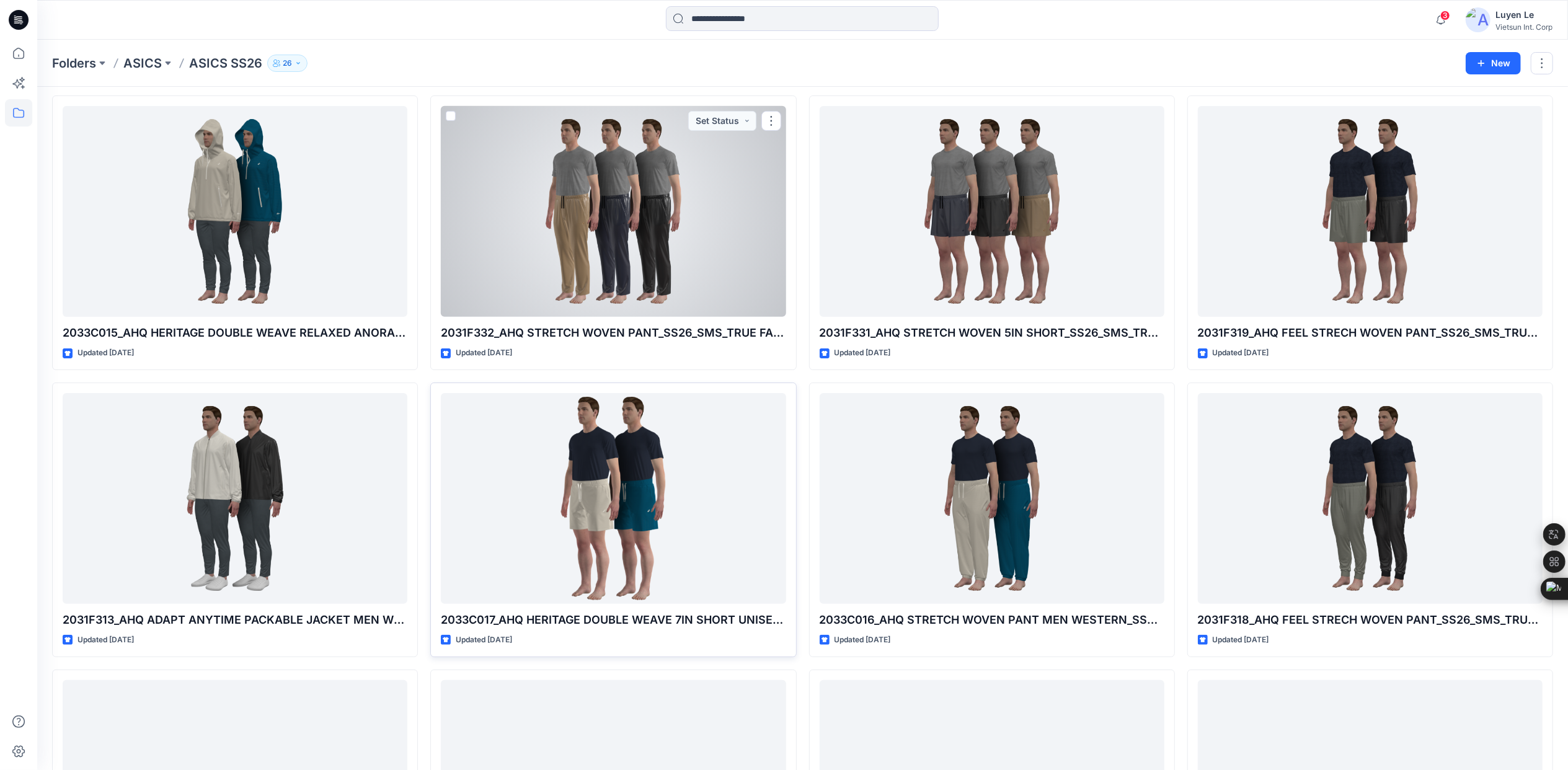
scroll to position [82, 0]
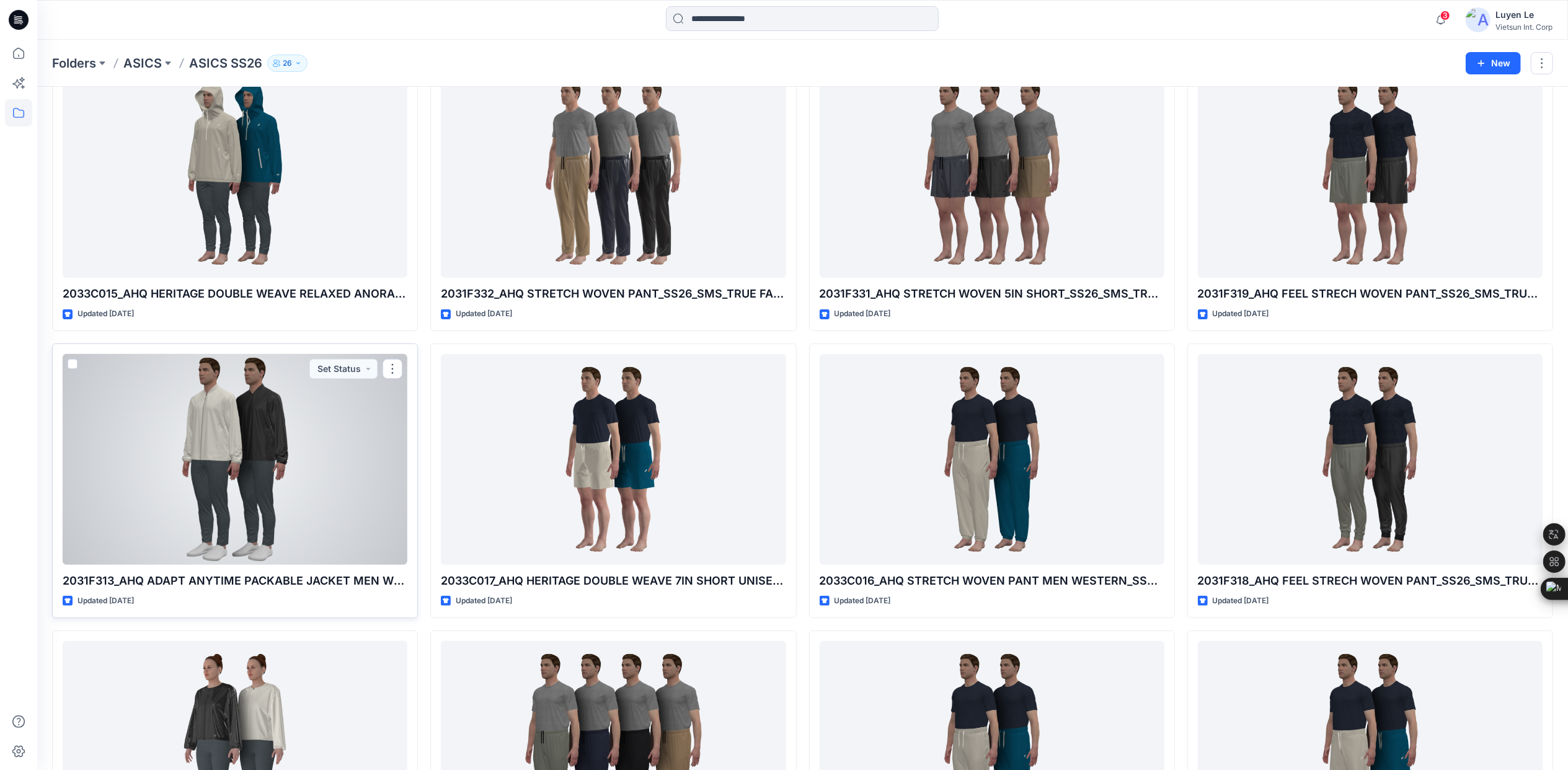
click at [320, 442] on div at bounding box center [235, 459] width 344 height 211
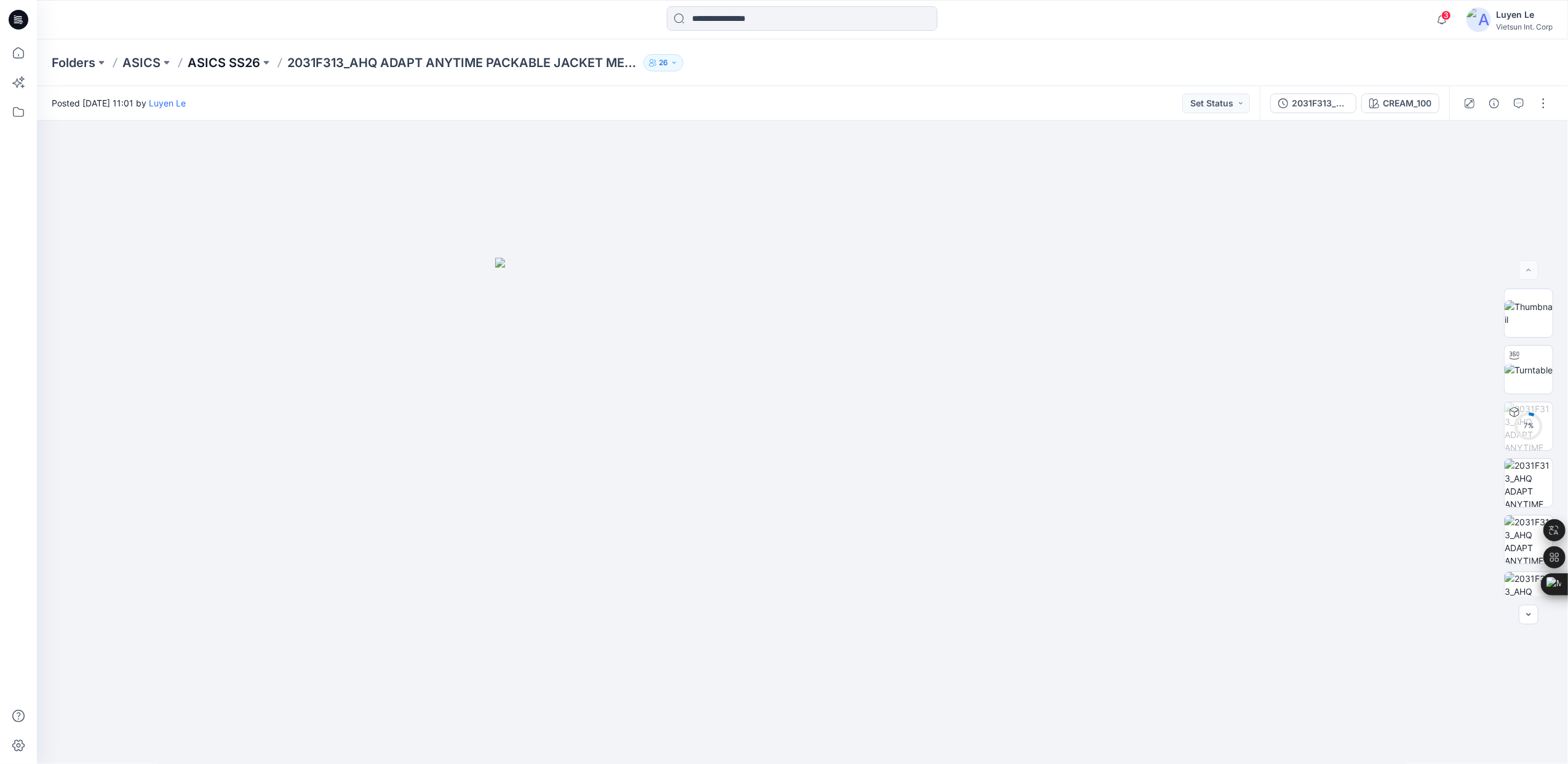
click at [224, 65] on p "ASICS SS26" at bounding box center [224, 63] width 72 height 17
